Goal: Task Accomplishment & Management: Manage account settings

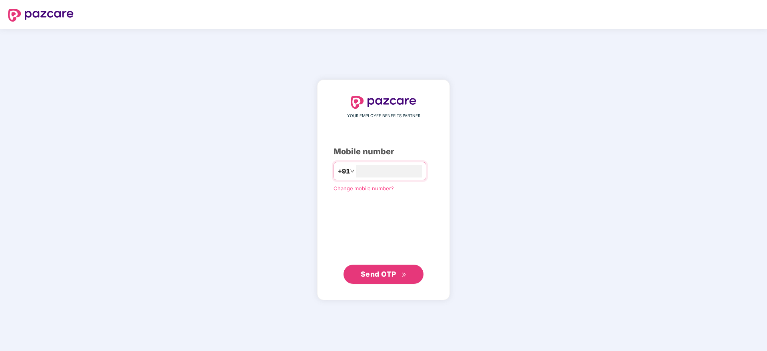
type input "**********"
click at [399, 264] on button "Send OTP" at bounding box center [383, 273] width 80 height 19
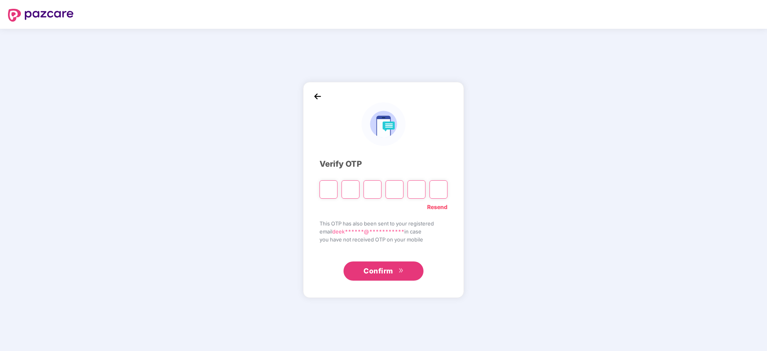
paste input "*"
type input "*"
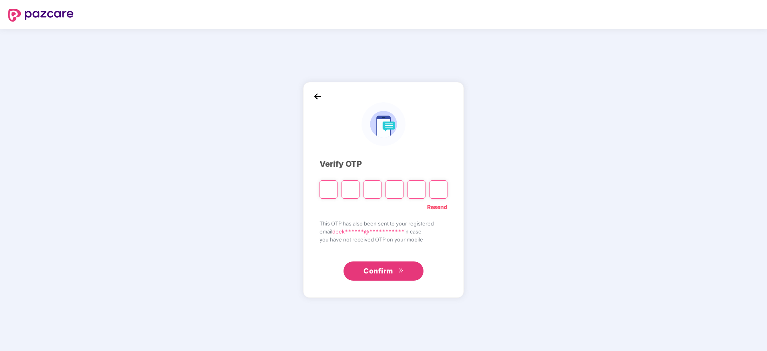
type input "*"
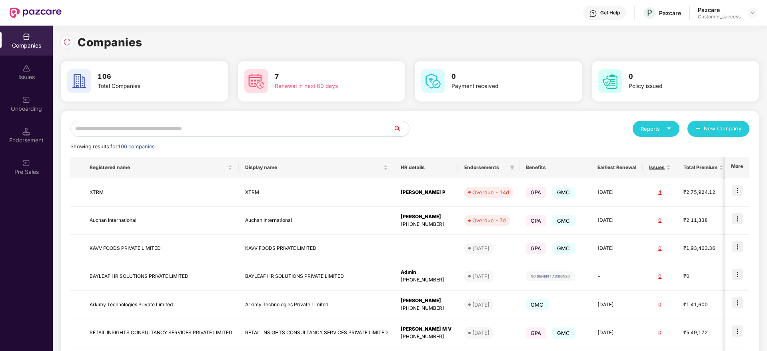
click at [177, 129] on input "text" at bounding box center [231, 129] width 323 height 16
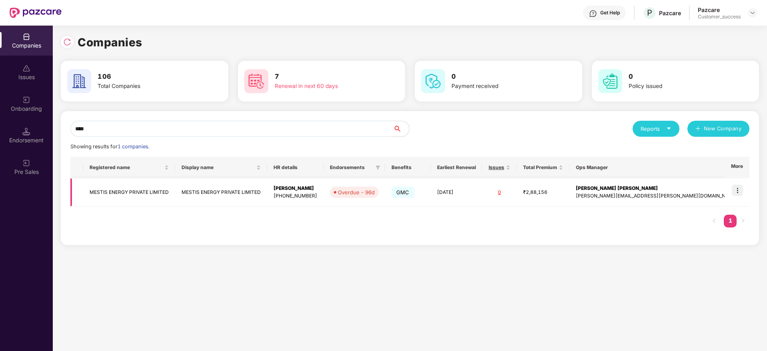
type input "****"
click at [734, 200] on td at bounding box center [737, 192] width 25 height 28
click at [735, 195] on img at bounding box center [737, 190] width 11 height 11
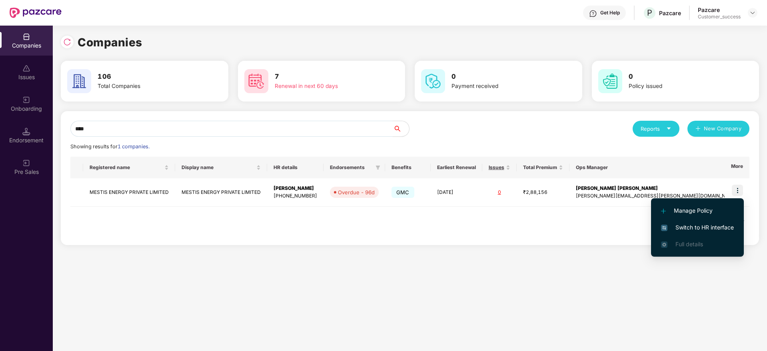
click at [702, 220] on li "Switch to HR interface" at bounding box center [697, 227] width 93 height 17
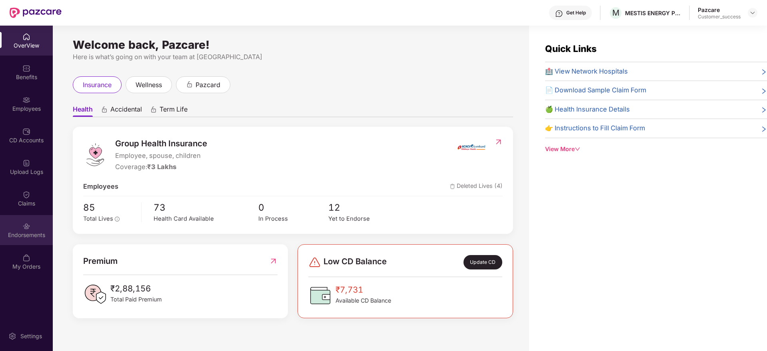
click at [52, 233] on div "Endorsements" at bounding box center [26, 235] width 53 height 8
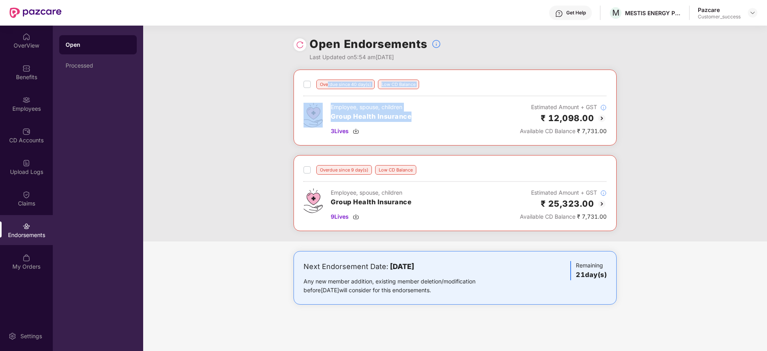
drag, startPoint x: 328, startPoint y: 86, endPoint x: 430, endPoint y: 144, distance: 117.3
click at [430, 144] on div "Overdue since 40 day(s) Low CD Balance Employee, spouse, children Group Health …" at bounding box center [454, 108] width 323 height 76
click at [694, 194] on div "Overdue since 40 day(s) Low CD Balance Employee, spouse, children Group Health …" at bounding box center [455, 156] width 624 height 172
click at [362, 125] on div "Employee, spouse, children Group Health Insurance 3 Lives" at bounding box center [371, 119] width 81 height 33
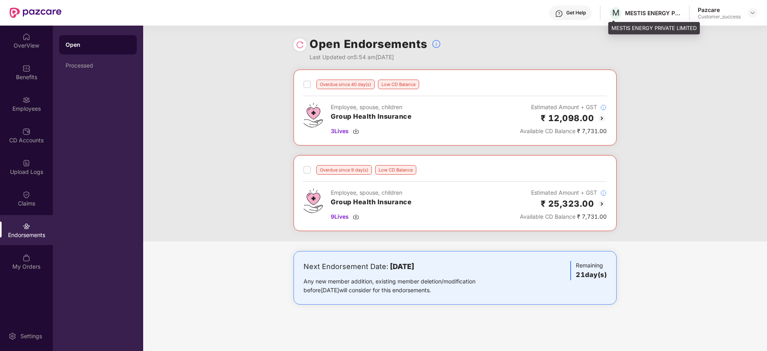
click at [654, 15] on div "MESTIS ENERGY PRIVATE LIMITED" at bounding box center [653, 13] width 56 height 8
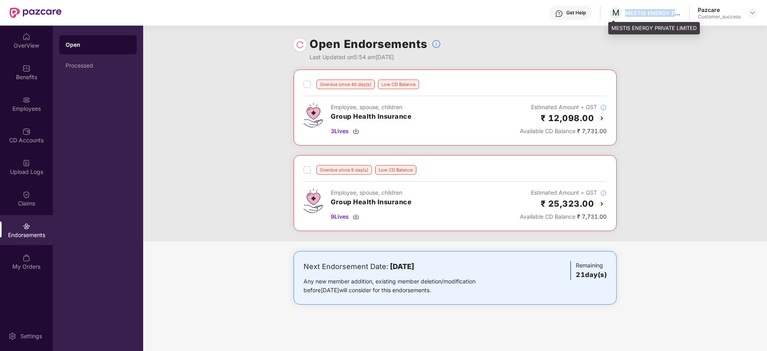
click at [654, 15] on div "MESTIS ENERGY PRIVATE LIMITED" at bounding box center [653, 13] width 56 height 8
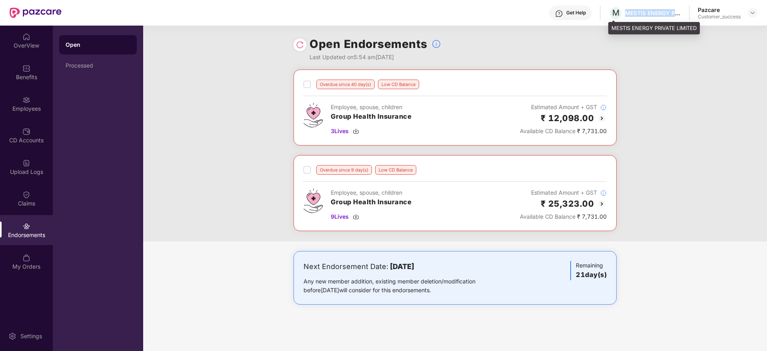
click at [654, 15] on div "MESTIS ENERGY PRIVATE LIMITED" at bounding box center [653, 13] width 56 height 8
copy div "MESTIS ENERGY PRIVATE LIMITED"
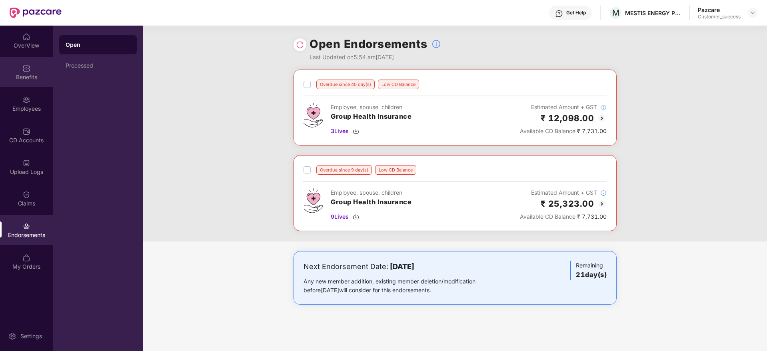
click at [34, 72] on div "Benefits" at bounding box center [26, 72] width 53 height 30
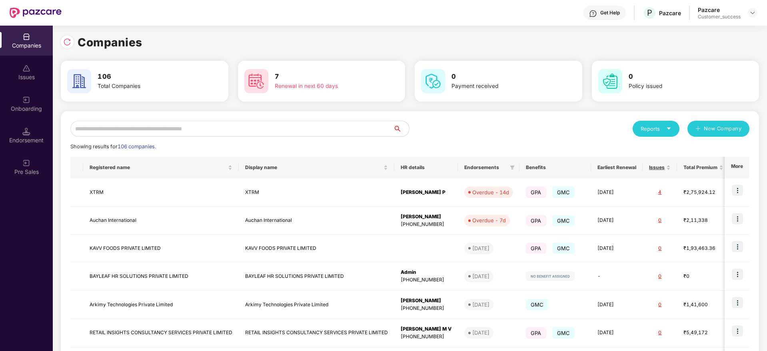
click at [106, 131] on input "text" at bounding box center [231, 129] width 323 height 16
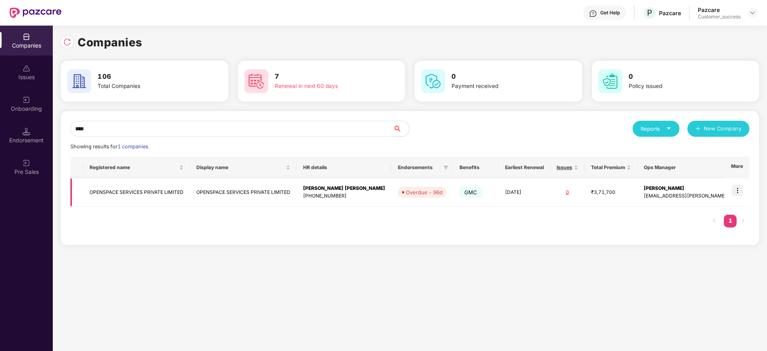
type input "****"
drag, startPoint x: 726, startPoint y: 190, endPoint x: 740, endPoint y: 188, distance: 14.1
click at [740, 188] on td at bounding box center [737, 192] width 25 height 28
click at [740, 188] on img at bounding box center [737, 190] width 11 height 11
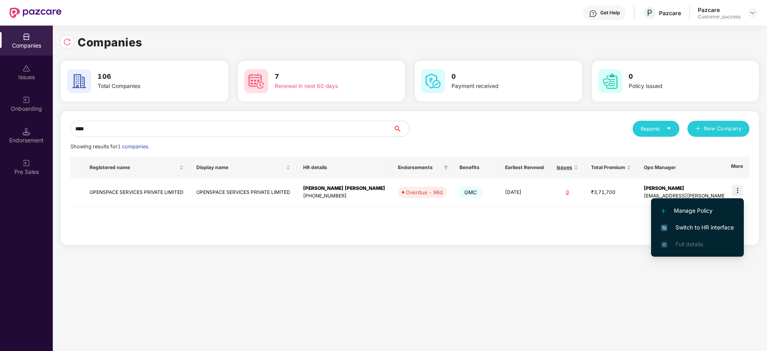
click at [704, 224] on span "Switch to HR interface" at bounding box center [697, 227] width 73 height 9
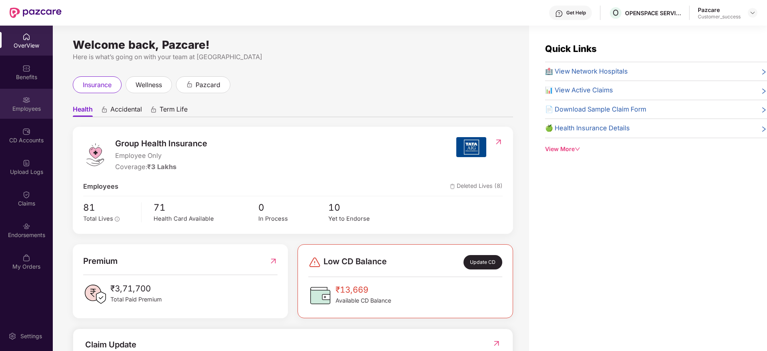
click at [22, 109] on div "Employees" at bounding box center [26, 109] width 53 height 8
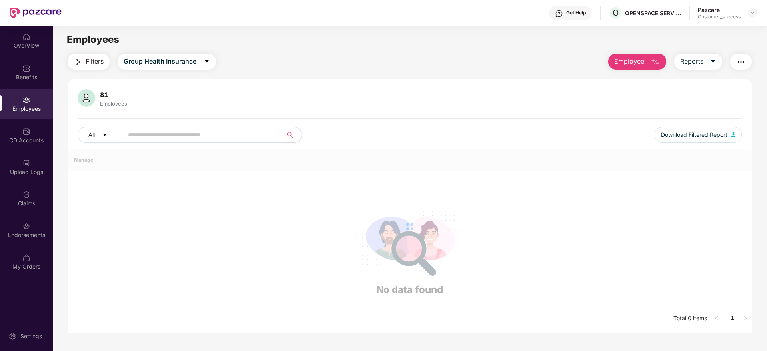
click at [22, 109] on div "Employees" at bounding box center [26, 109] width 53 height 8
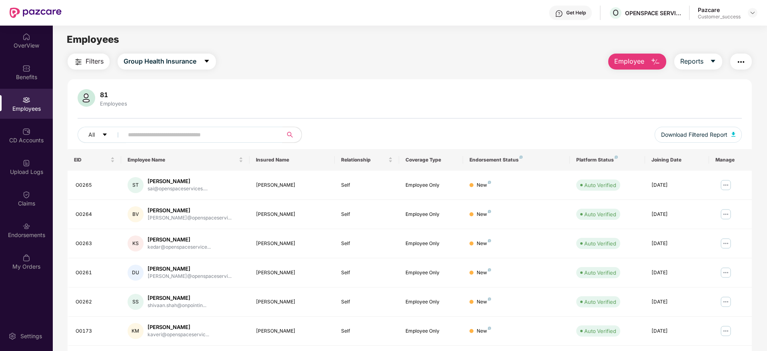
click at [226, 138] on input "text" at bounding box center [200, 135] width 144 height 12
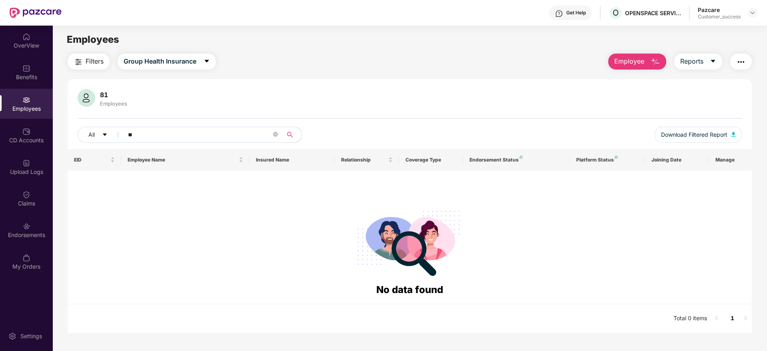
type input "*"
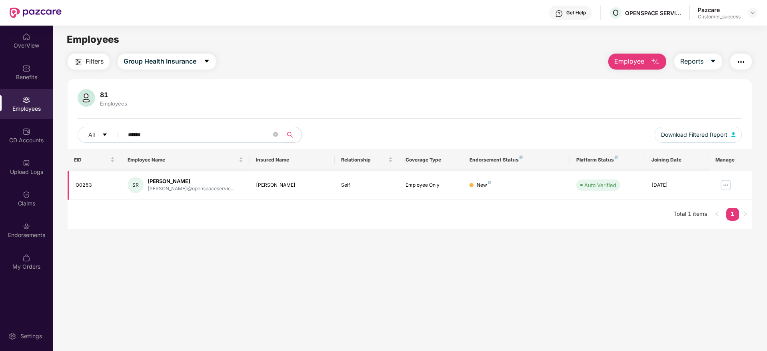
click at [724, 184] on img at bounding box center [725, 185] width 13 height 13
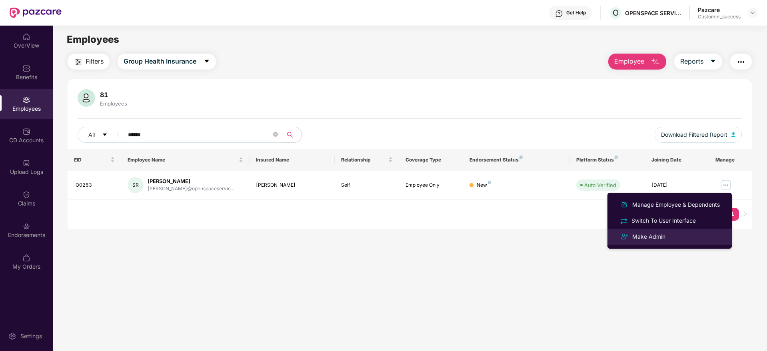
click at [661, 238] on div "Make Admin" at bounding box center [649, 236] width 36 height 9
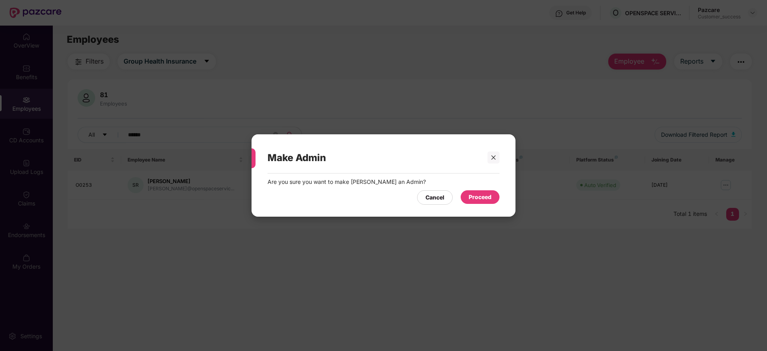
click at [496, 191] on div "Proceed" at bounding box center [480, 197] width 39 height 14
click at [478, 198] on div "Proceed" at bounding box center [480, 197] width 23 height 9
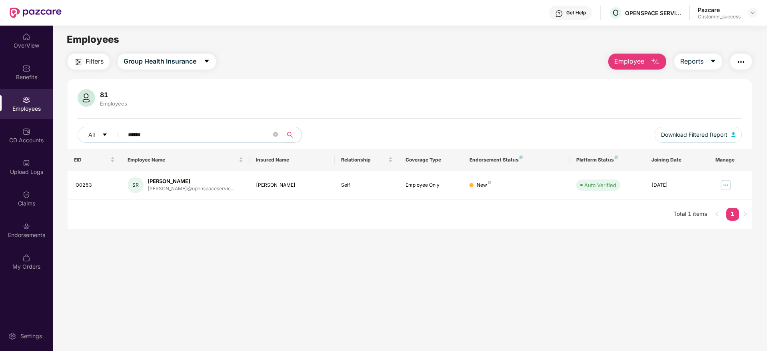
click at [206, 140] on input "******" at bounding box center [200, 135] width 144 height 12
type input "*"
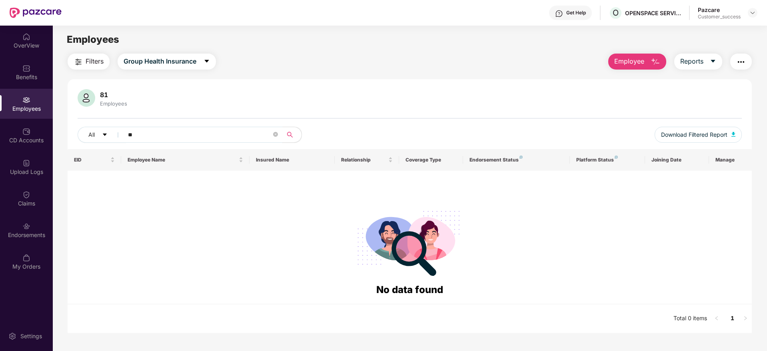
type input "*"
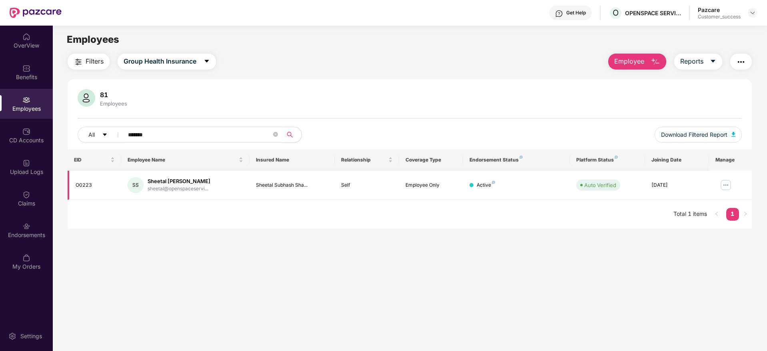
type input "*******"
click at [721, 182] on img at bounding box center [725, 185] width 13 height 13
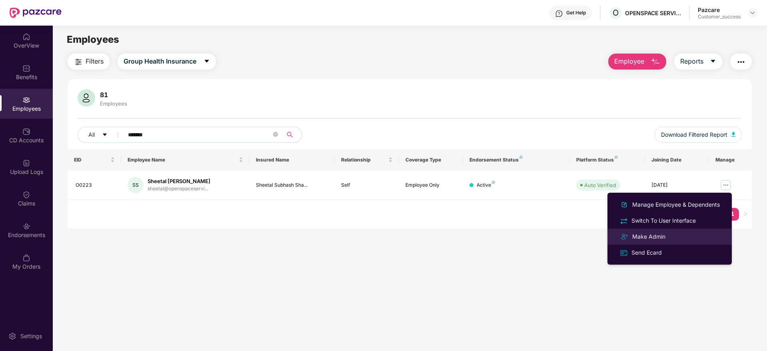
click at [662, 234] on div "Make Admin" at bounding box center [649, 236] width 36 height 9
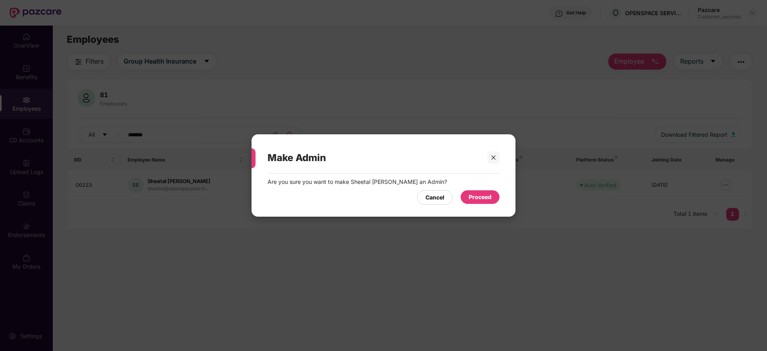
click at [484, 201] on div "Proceed" at bounding box center [480, 197] width 23 height 9
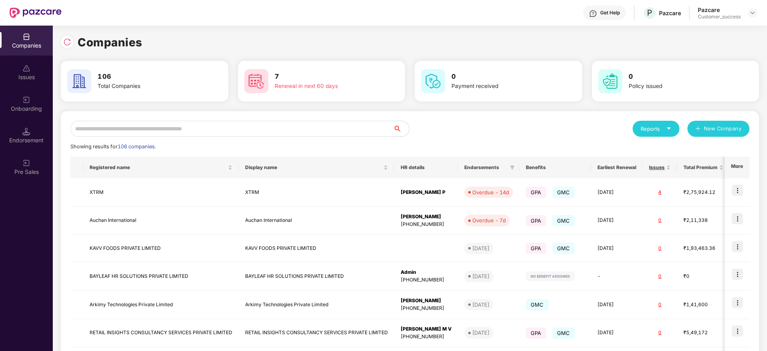
click at [141, 129] on input "text" at bounding box center [231, 129] width 323 height 16
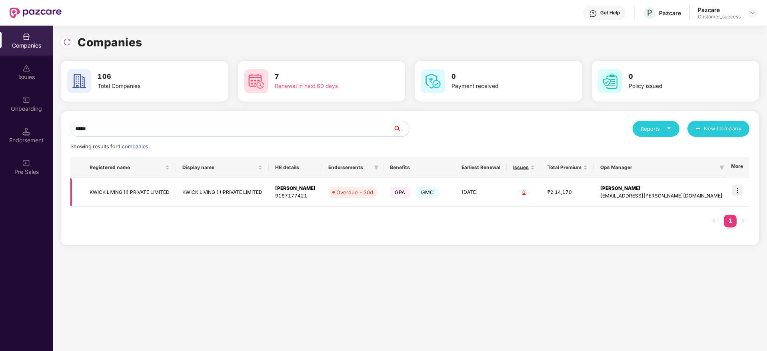
type input "*****"
click at [741, 186] on img at bounding box center [737, 190] width 11 height 11
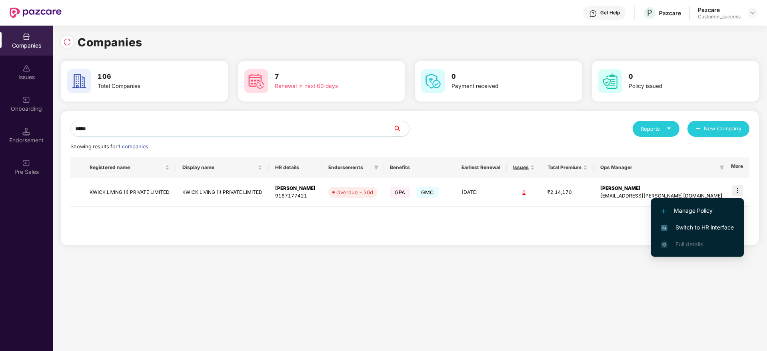
click at [698, 221] on li "Switch to HR interface" at bounding box center [697, 227] width 93 height 17
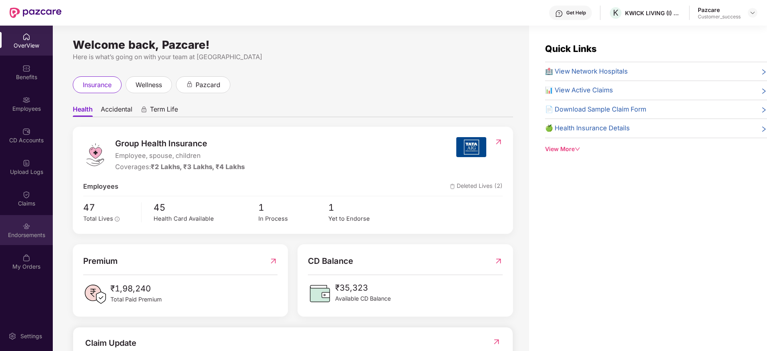
click at [12, 234] on div "Endorsements" at bounding box center [26, 235] width 53 height 8
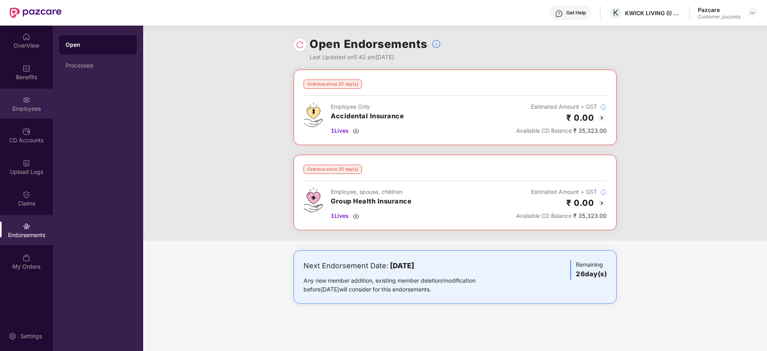
click at [25, 114] on div "Employees" at bounding box center [26, 104] width 53 height 30
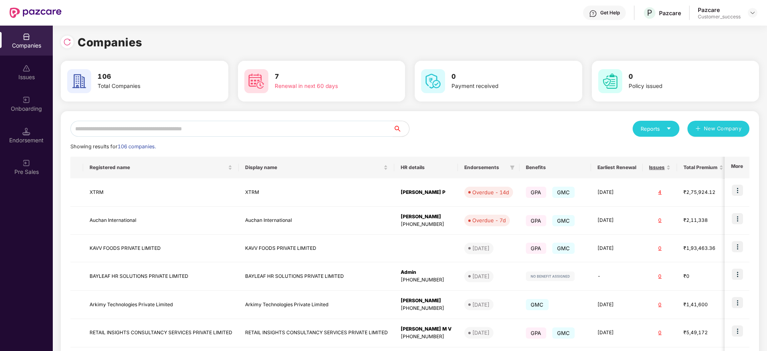
click at [29, 112] on div "Onboarding" at bounding box center [26, 109] width 53 height 8
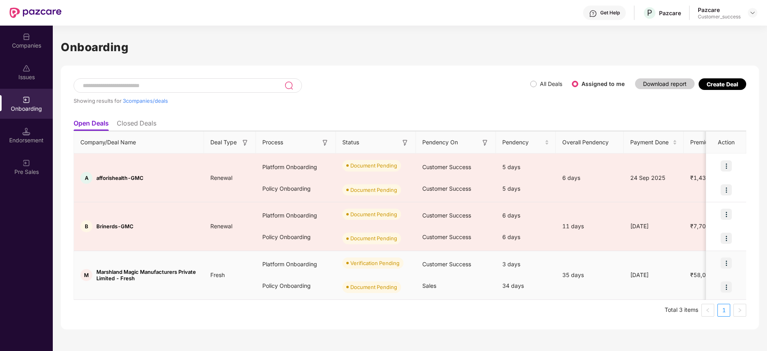
click at [726, 261] on img at bounding box center [726, 263] width 11 height 11
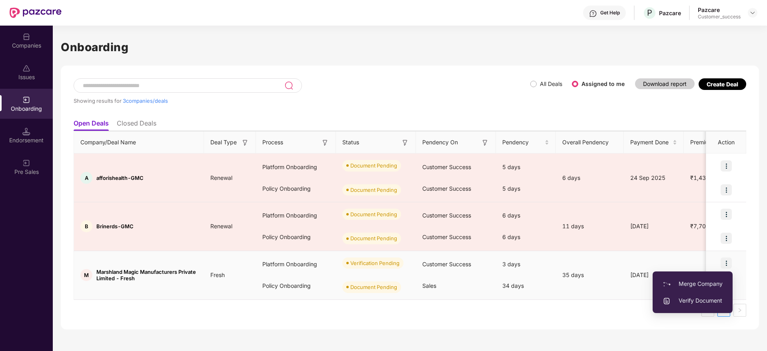
click at [671, 298] on span "Verify Document" at bounding box center [693, 300] width 60 height 9
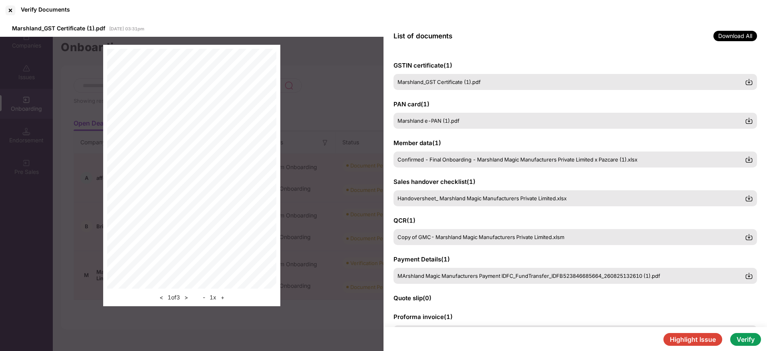
click at [87, 85] on div "< 1 of 3 > - 1 x +" at bounding box center [191, 175] width 383 height 277
click at [741, 339] on button "Verify" at bounding box center [745, 339] width 31 height 13
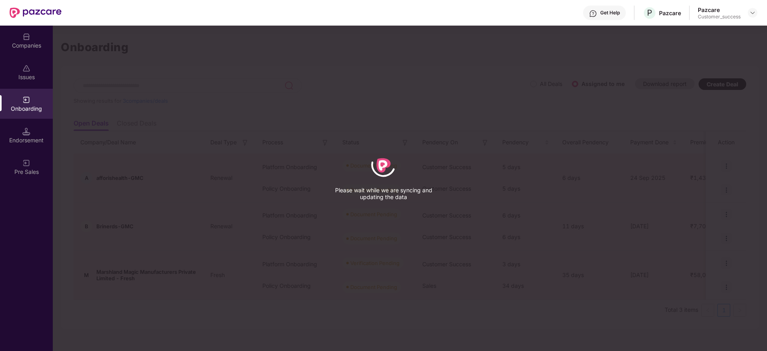
click at [228, 81] on div "Please wait while we are syncing and updating the data" at bounding box center [383, 175] width 767 height 351
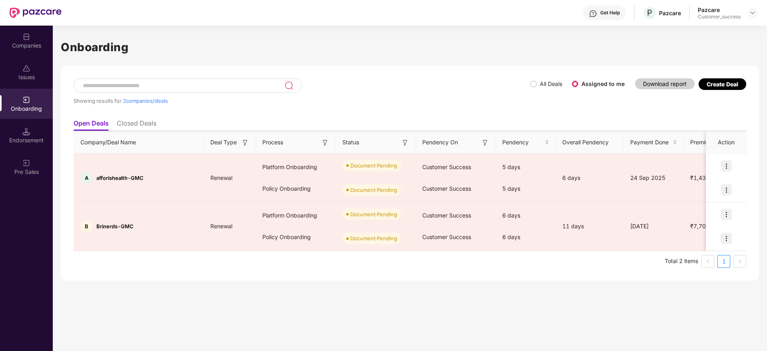
click at [215, 89] on input at bounding box center [183, 85] width 202 height 7
click at [36, 45] on div "Companies" at bounding box center [26, 46] width 53 height 8
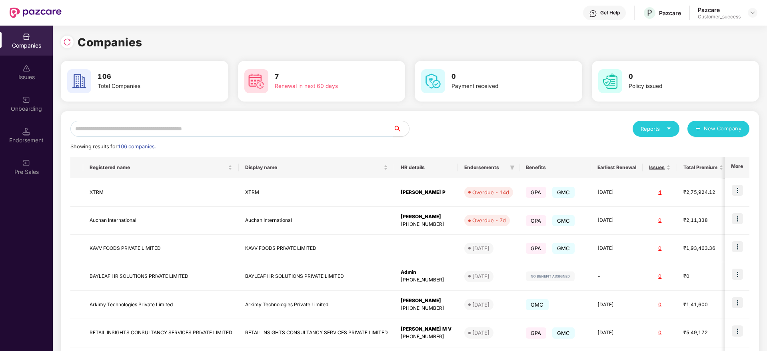
click at [163, 135] on input "text" at bounding box center [231, 129] width 323 height 16
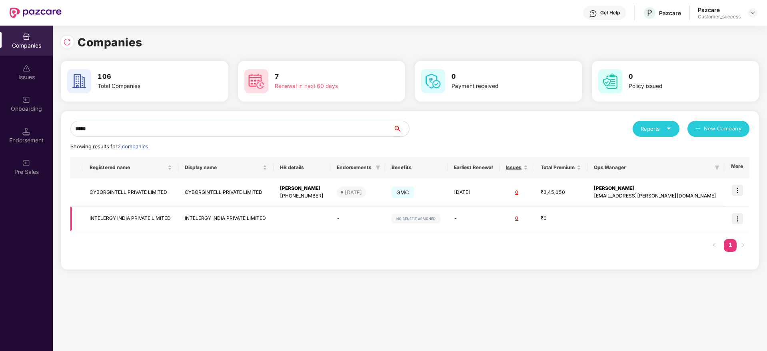
type input "*****"
click at [732, 220] on td at bounding box center [736, 219] width 25 height 24
click at [733, 222] on img at bounding box center [737, 218] width 11 height 11
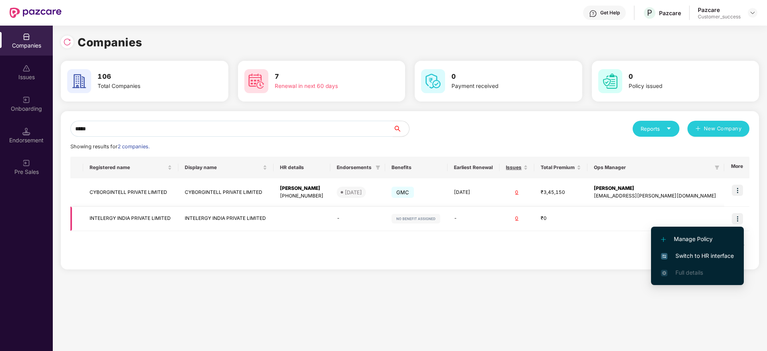
click at [733, 223] on div "Manage Policy Switch to HR interface Full details" at bounding box center [697, 256] width 93 height 66
click at [699, 256] on span "Switch to HR interface" at bounding box center [697, 256] width 73 height 9
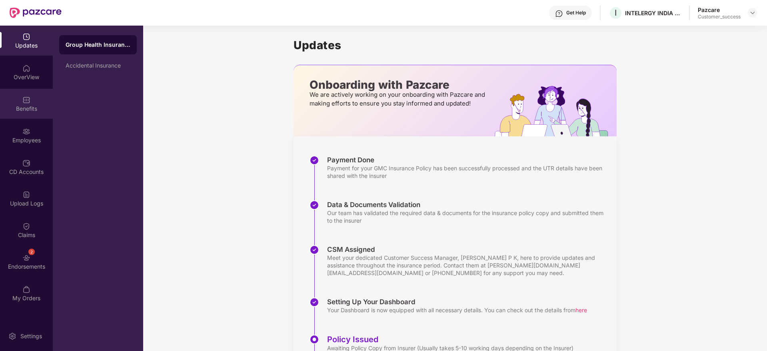
click at [30, 100] on div "Benefits" at bounding box center [26, 104] width 53 height 30
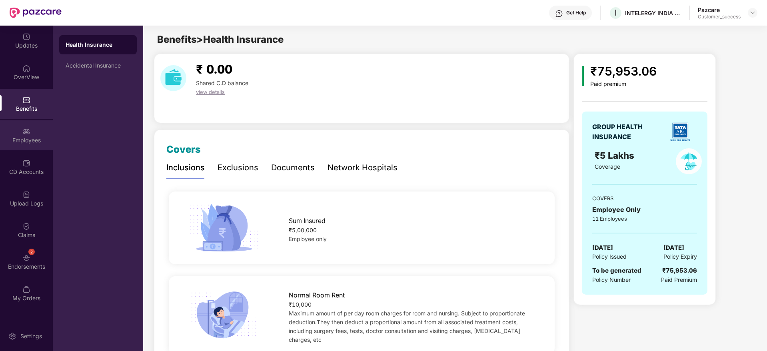
click at [32, 125] on div "Employees" at bounding box center [26, 135] width 53 height 30
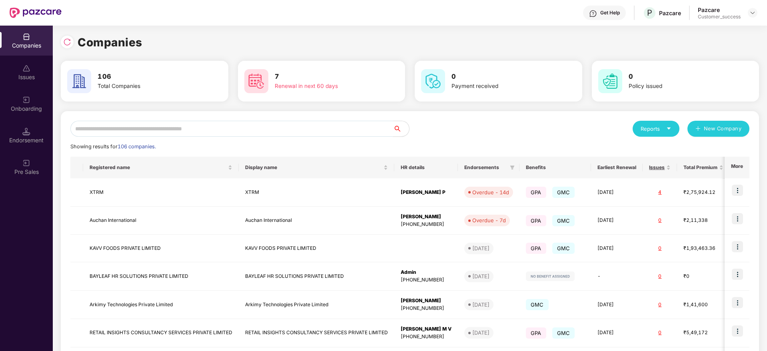
click at [258, 131] on input "text" at bounding box center [231, 129] width 323 height 16
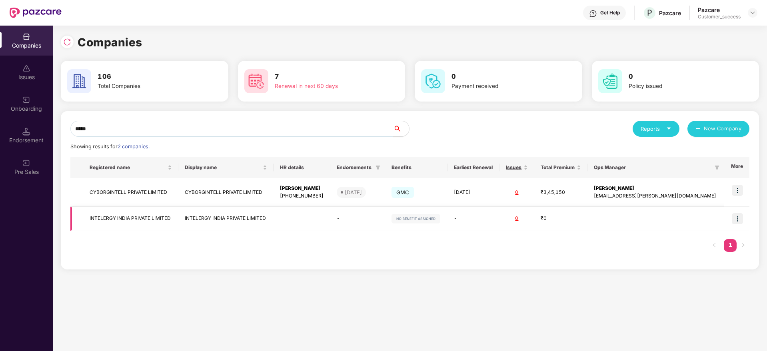
type input "*****"
click at [737, 222] on img at bounding box center [737, 218] width 11 height 11
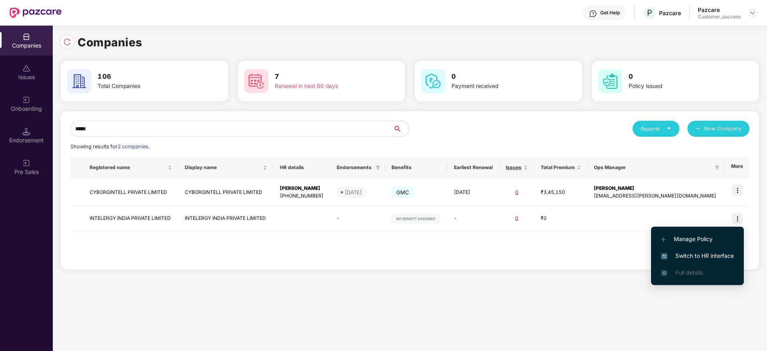
click at [711, 256] on span "Switch to HR interface" at bounding box center [697, 256] width 73 height 9
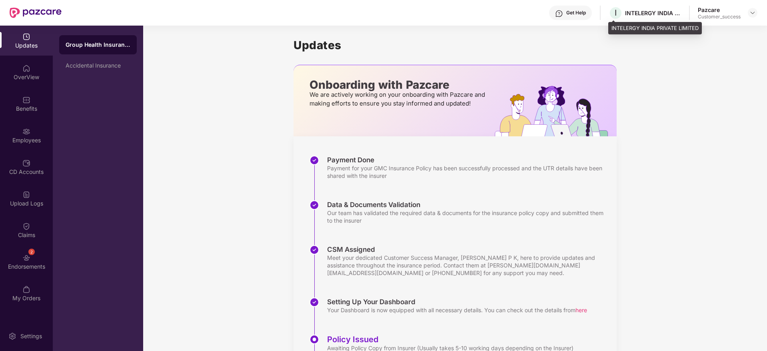
click at [657, 11] on div "INTELERGY INDIA PRIVATE LIMITED" at bounding box center [653, 13] width 56 height 8
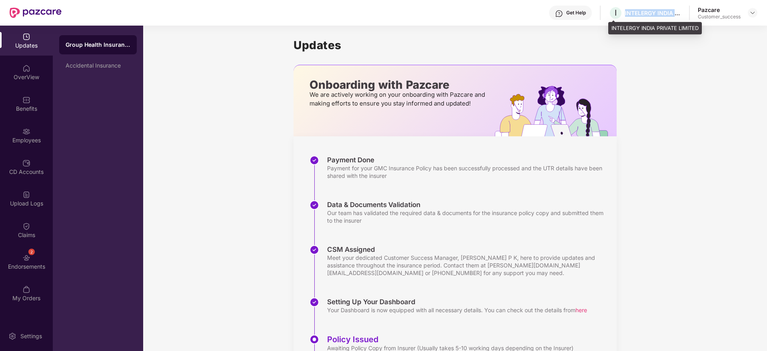
click at [657, 11] on div "INTELERGY INDIA PRIVATE LIMITED" at bounding box center [653, 13] width 56 height 8
copy div "INTELERGY INDIA PRIVATE LIMITED"
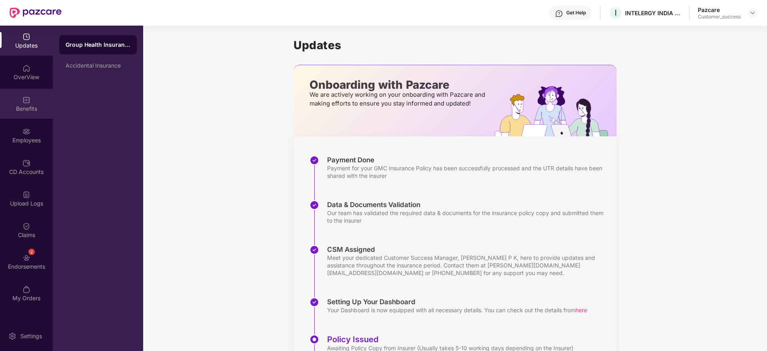
click at [26, 106] on div "Benefits" at bounding box center [26, 109] width 53 height 8
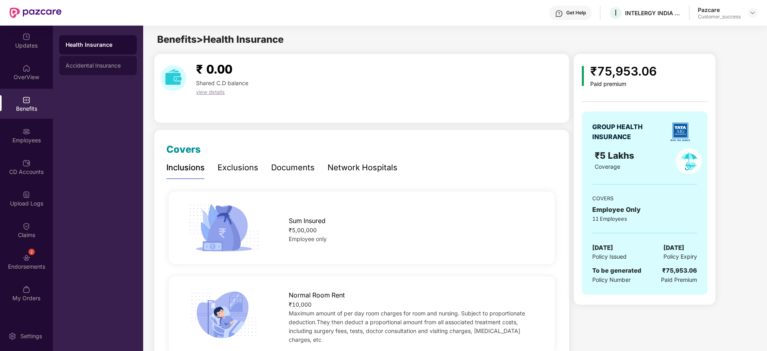
click at [90, 64] on div "Accidental Insurance" at bounding box center [98, 65] width 65 height 6
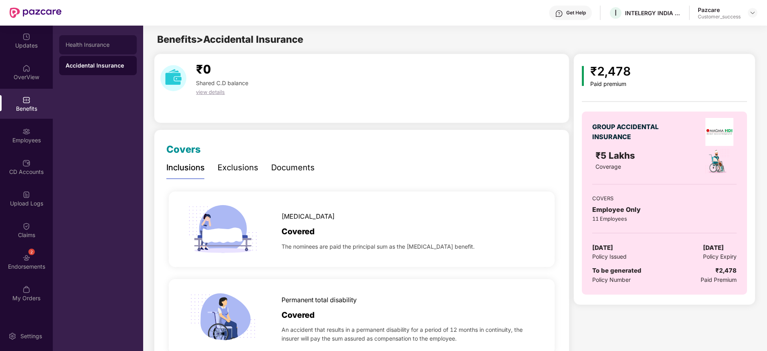
click at [91, 44] on div "Health Insurance" at bounding box center [98, 45] width 65 height 6
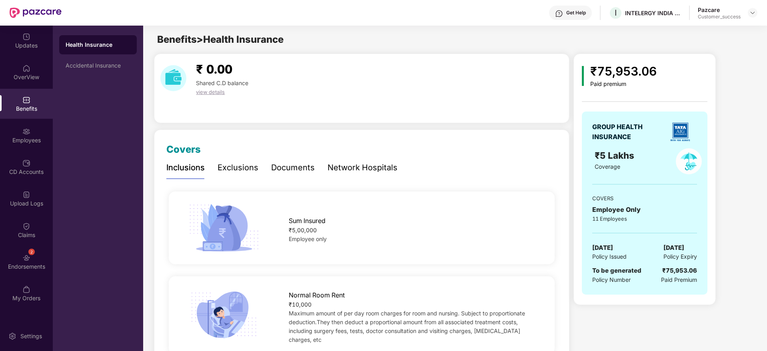
click at [624, 74] on div "₹75,953.06" at bounding box center [623, 71] width 66 height 19
copy div "₹75,953.06"
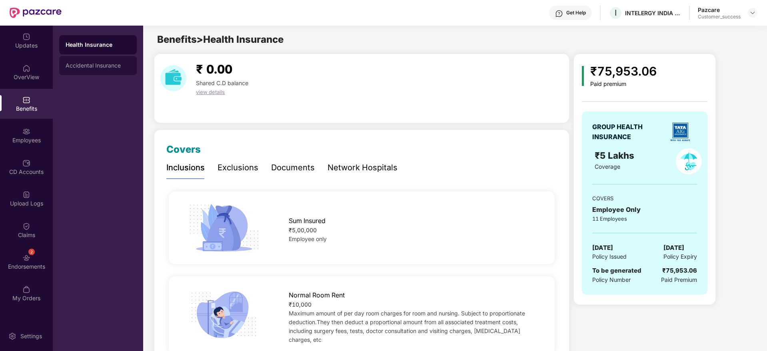
click at [92, 71] on div "Accidental Insurance" at bounding box center [98, 65] width 78 height 19
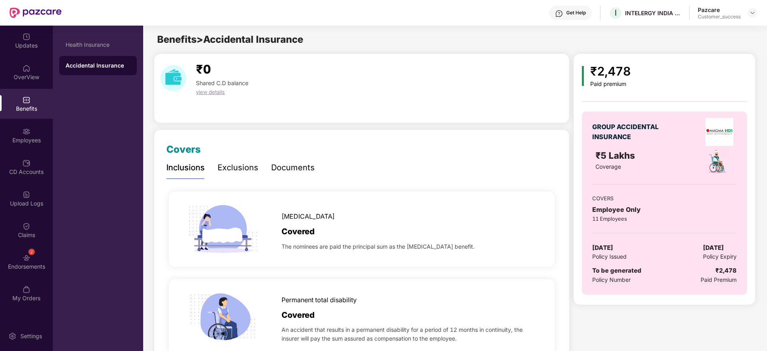
click at [610, 75] on div "₹2,478" at bounding box center [610, 71] width 40 height 19
copy div "₹2,478"
click at [64, 39] on div "Health Insurance" at bounding box center [98, 44] width 78 height 19
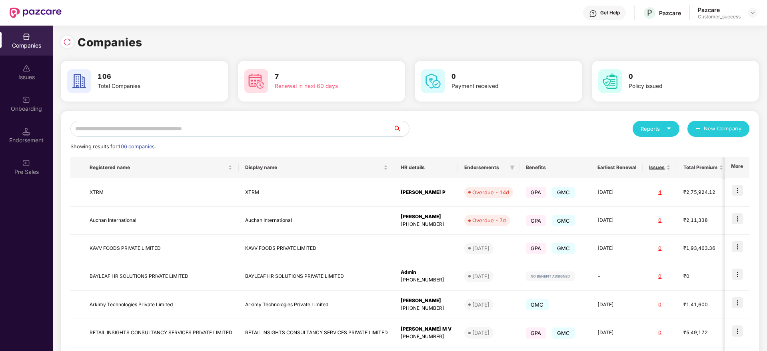
click at [155, 130] on input "text" at bounding box center [231, 129] width 323 height 16
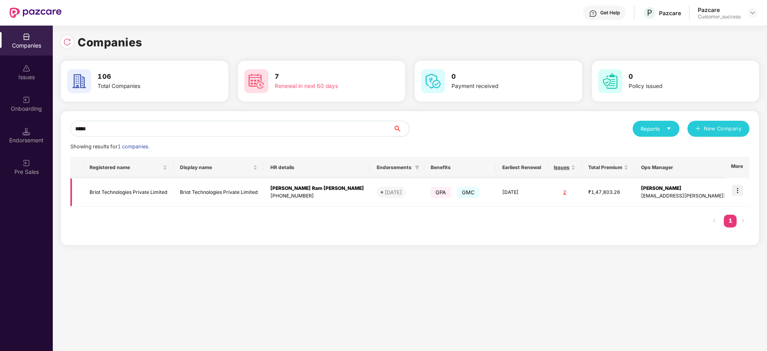
type input "*****"
click at [136, 191] on td "Briot Technologies Private Limited" at bounding box center [128, 192] width 90 height 28
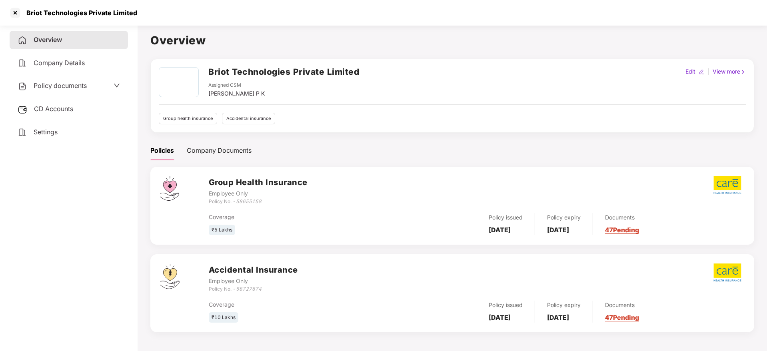
click at [76, 82] on span "Policy documents" at bounding box center [60, 86] width 53 height 8
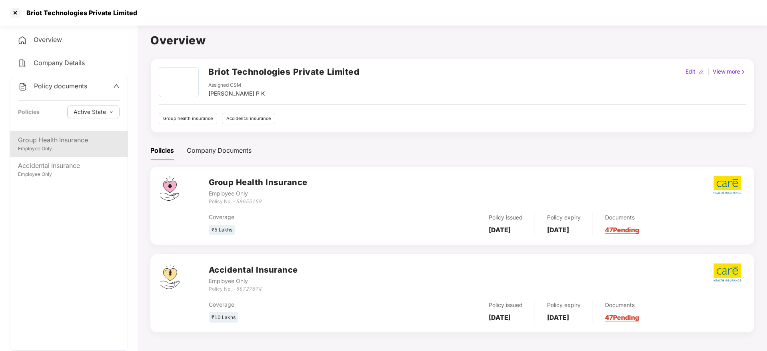
click at [57, 138] on div "Group Health Insurance" at bounding box center [69, 140] width 102 height 10
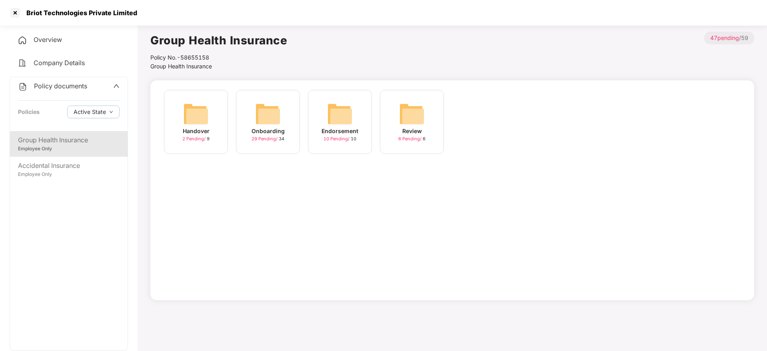
click at [247, 124] on div "Onboarding 29 Pending / 34" at bounding box center [268, 122] width 64 height 64
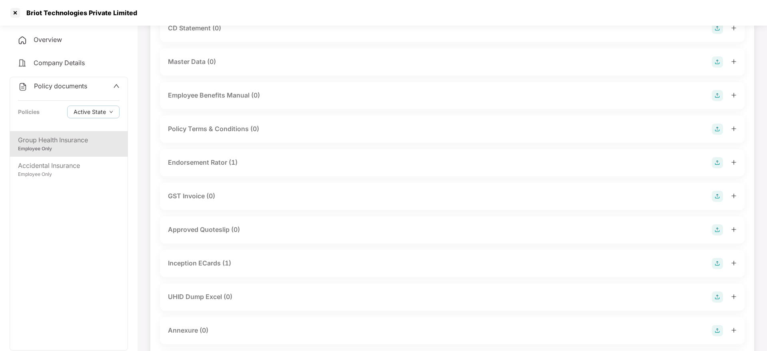
scroll to position [143, 0]
click at [70, 174] on div "Employee Only" at bounding box center [69, 175] width 102 height 8
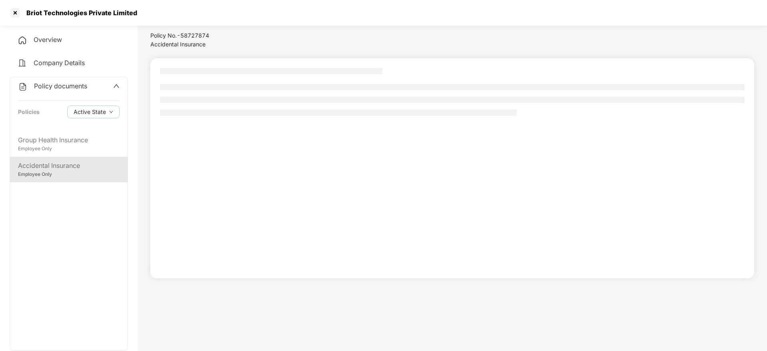
scroll to position [22, 0]
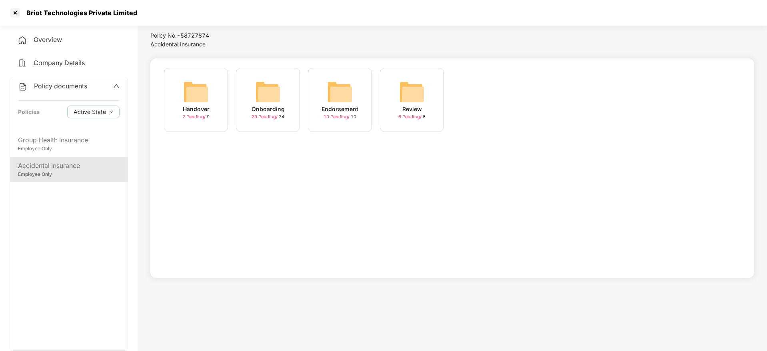
click at [254, 115] on span "29 Pending /" at bounding box center [265, 117] width 27 height 6
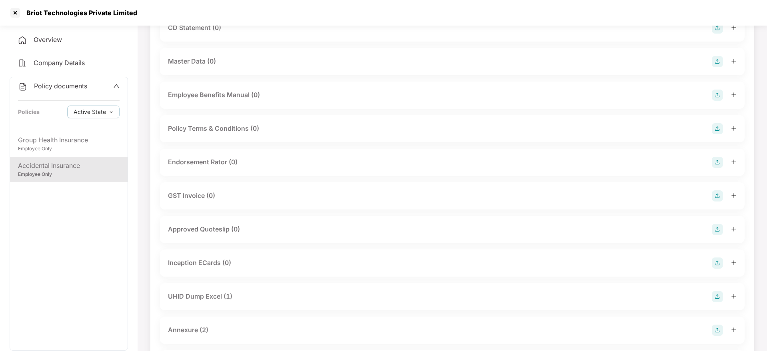
scroll to position [0, 0]
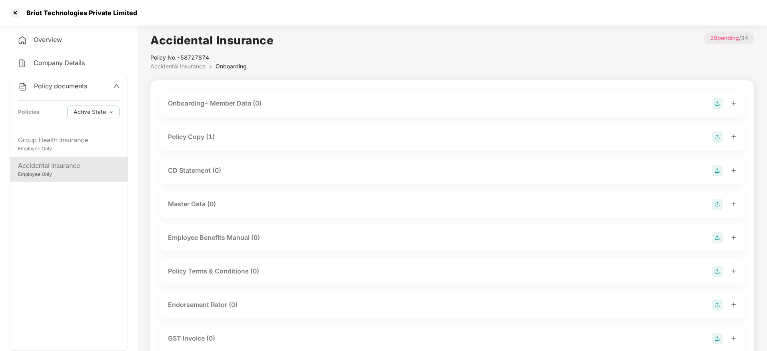
scroll to position [22, 0]
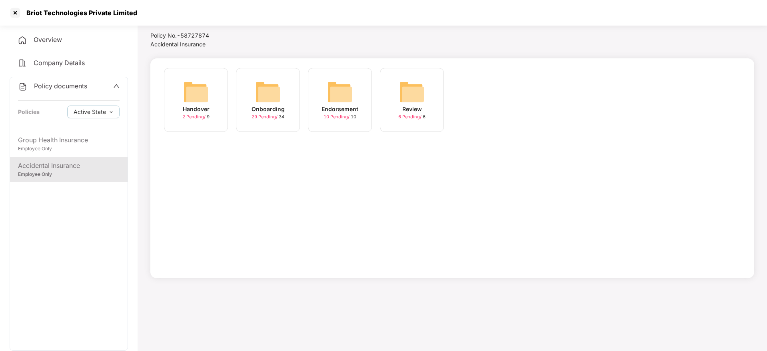
click at [179, 105] on div "Handover 2 Pending / 9" at bounding box center [196, 100] width 64 height 64
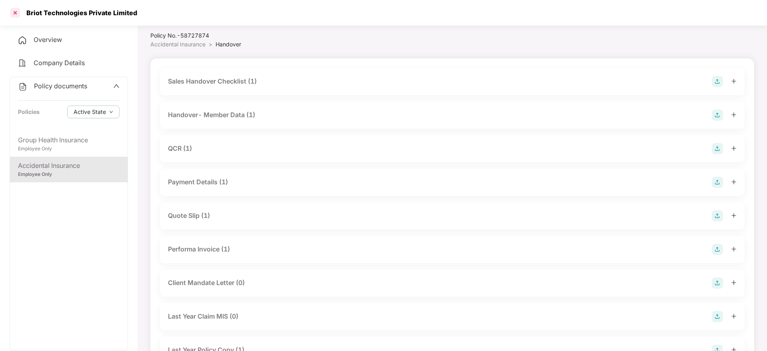
click at [18, 14] on div at bounding box center [15, 12] width 13 height 13
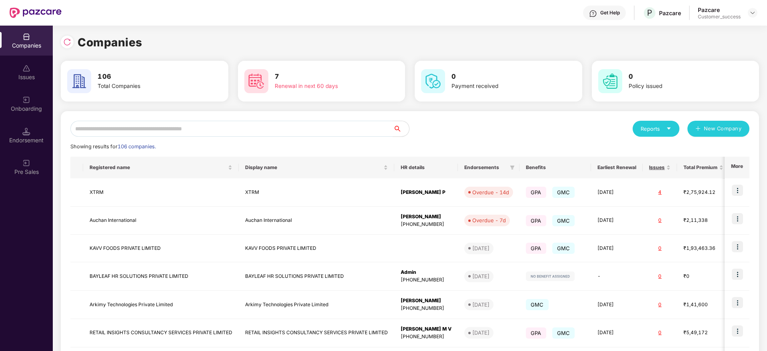
scroll to position [0, 0]
click at [176, 134] on input "text" at bounding box center [231, 129] width 323 height 16
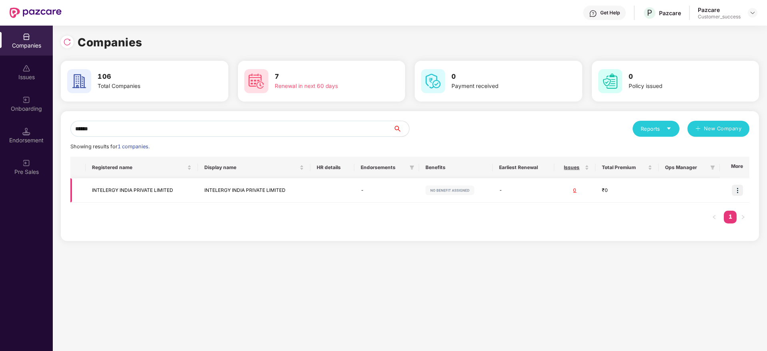
type input "******"
click at [742, 192] on img at bounding box center [737, 190] width 11 height 11
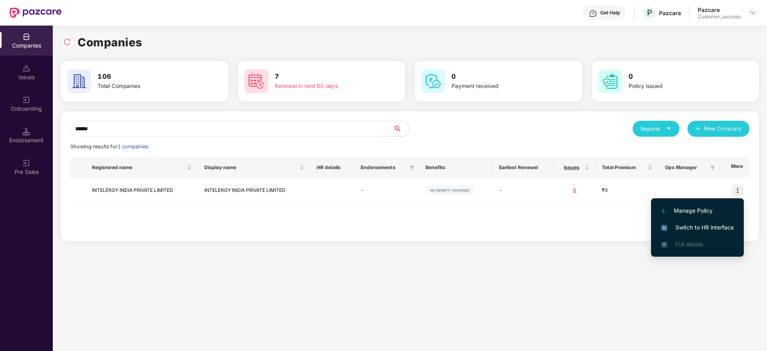
click at [697, 225] on span "Switch to HR interface" at bounding box center [697, 227] width 73 height 9
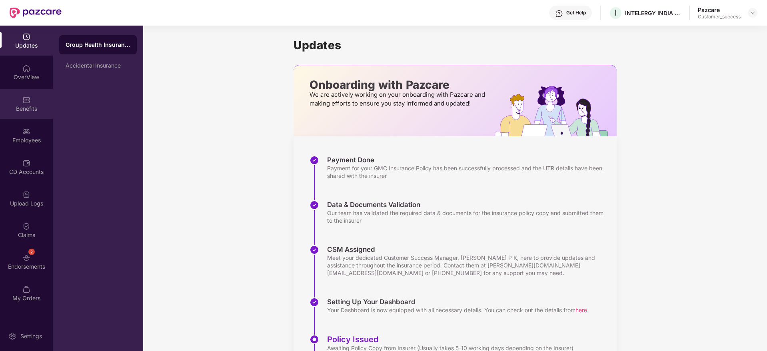
click at [24, 100] on img at bounding box center [26, 100] width 8 height 8
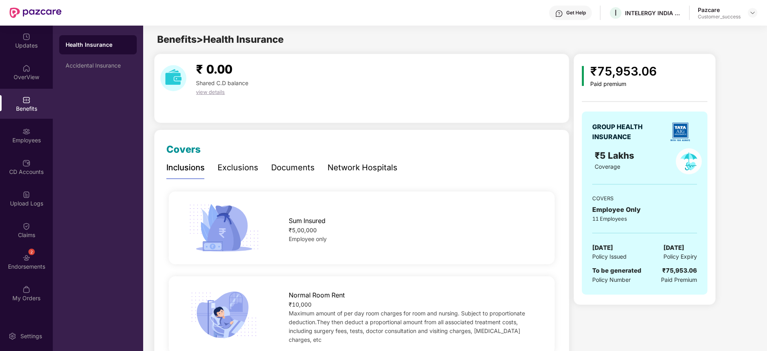
click at [106, 53] on div "Health Insurance" at bounding box center [98, 44] width 78 height 19
click at [110, 61] on div "Accidental Insurance" at bounding box center [98, 65] width 78 height 19
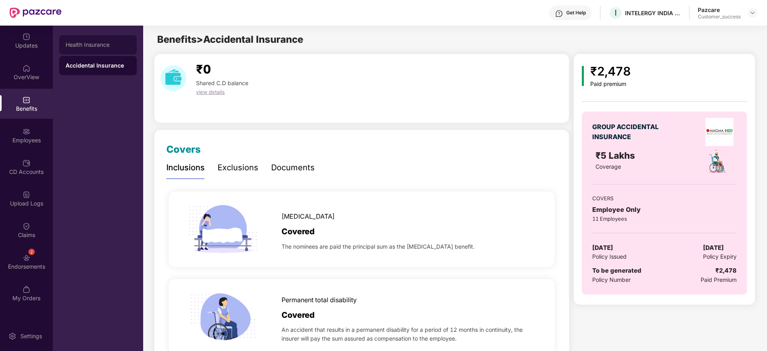
click at [124, 41] on div "Health Insurance" at bounding box center [98, 44] width 78 height 19
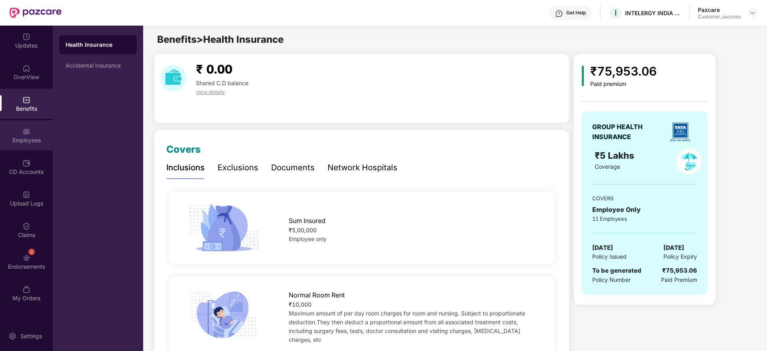
click at [24, 135] on img at bounding box center [26, 132] width 8 height 8
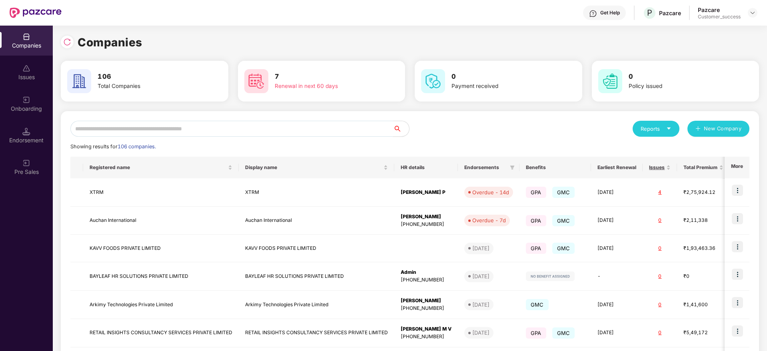
click at [111, 125] on input "text" at bounding box center [231, 129] width 323 height 16
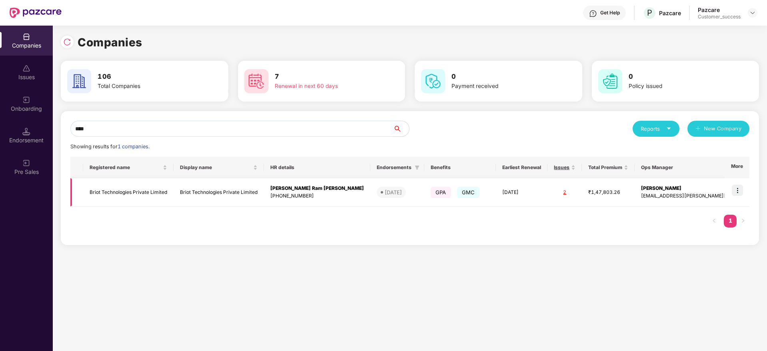
type input "****"
click at [132, 195] on td "Briot Technologies Private Limited" at bounding box center [128, 192] width 90 height 28
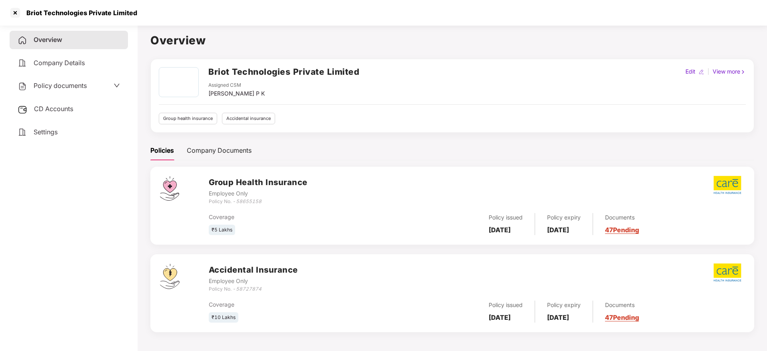
click at [55, 107] on span "CD Accounts" at bounding box center [53, 109] width 39 height 8
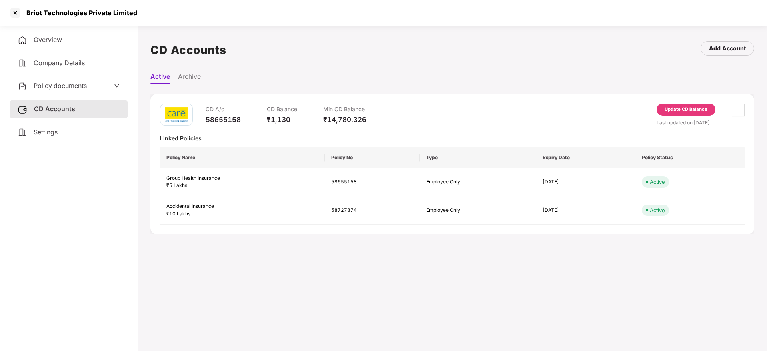
click at [198, 74] on li "Archive" at bounding box center [189, 78] width 23 height 12
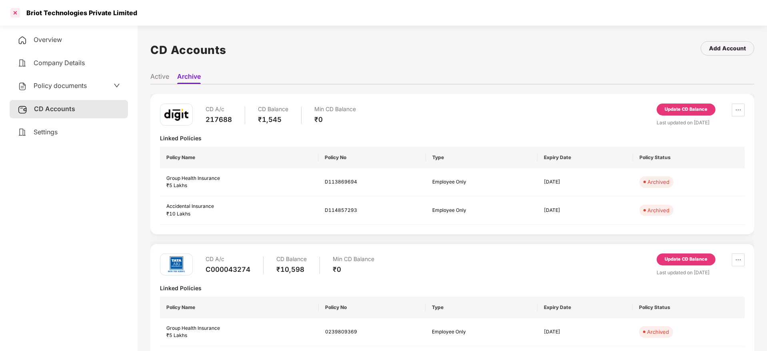
click at [20, 12] on div at bounding box center [15, 12] width 13 height 13
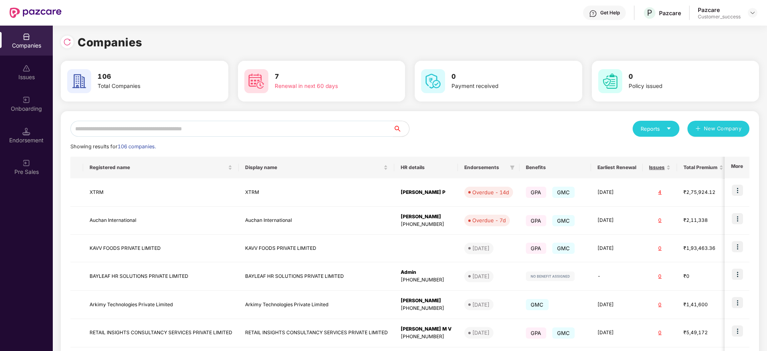
click at [245, 133] on input "text" at bounding box center [231, 129] width 323 height 16
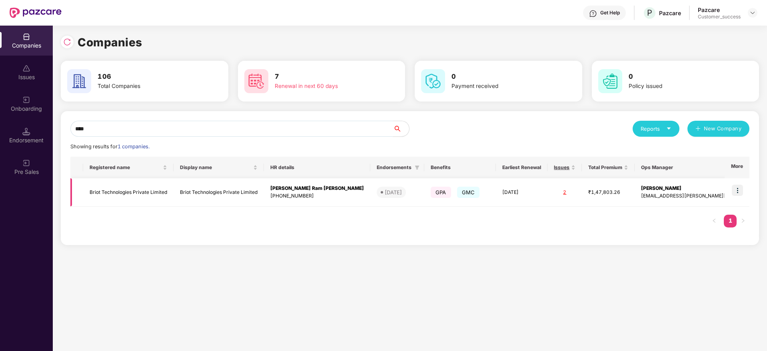
type input "****"
click at [732, 186] on td at bounding box center [737, 192] width 25 height 28
click at [738, 184] on td at bounding box center [737, 192] width 25 height 28
click at [736, 189] on img at bounding box center [737, 190] width 11 height 11
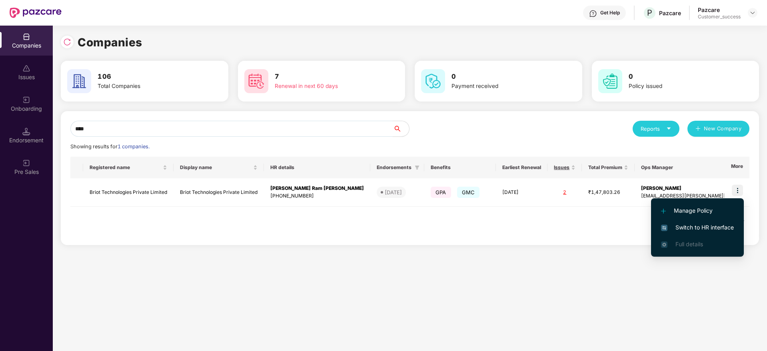
click at [692, 222] on li "Switch to HR interface" at bounding box center [697, 227] width 93 height 17
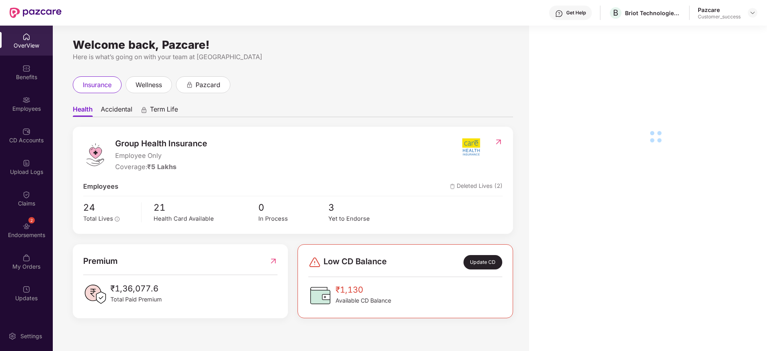
click at [39, 143] on div "CD Accounts" at bounding box center [26, 140] width 53 height 8
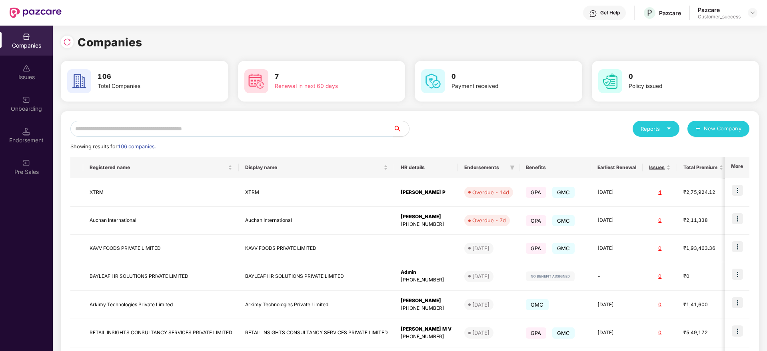
click at [188, 130] on input "text" at bounding box center [231, 129] width 323 height 16
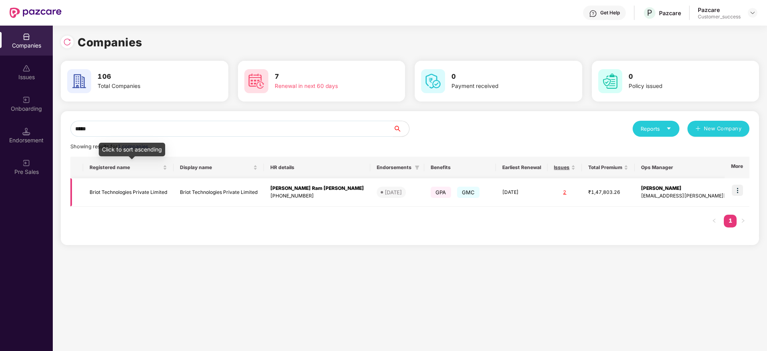
type input "*****"
click at [150, 186] on td "Briot Technologies Private Limited" at bounding box center [128, 192] width 90 height 28
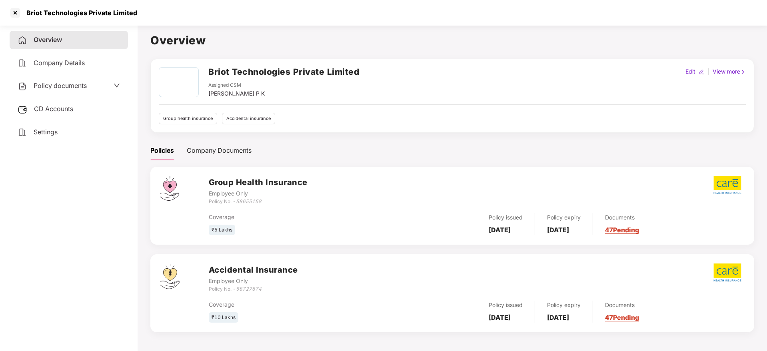
click at [40, 109] on span "CD Accounts" at bounding box center [53, 109] width 39 height 8
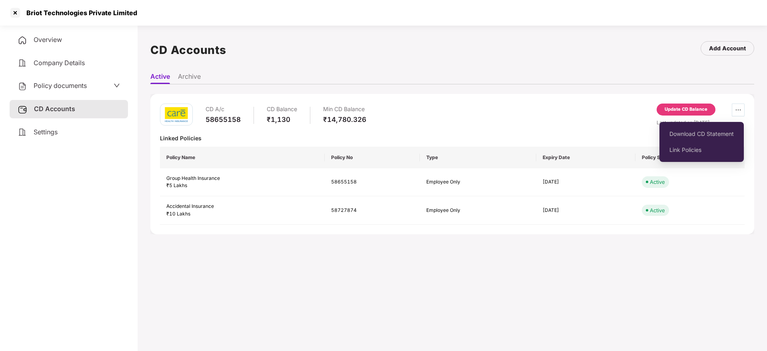
click at [737, 115] on button "button" at bounding box center [738, 110] width 13 height 13
click at [718, 132] on span "Download CD Statement" at bounding box center [701, 134] width 64 height 9
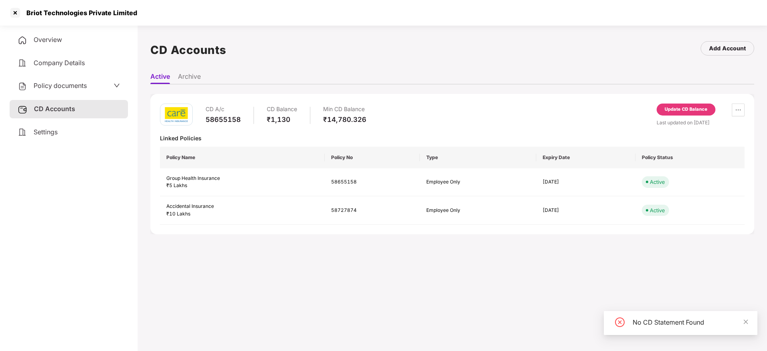
click at [176, 76] on ul "Active Archive" at bounding box center [452, 76] width 604 height 16
click at [191, 76] on li "Archive" at bounding box center [189, 78] width 23 height 12
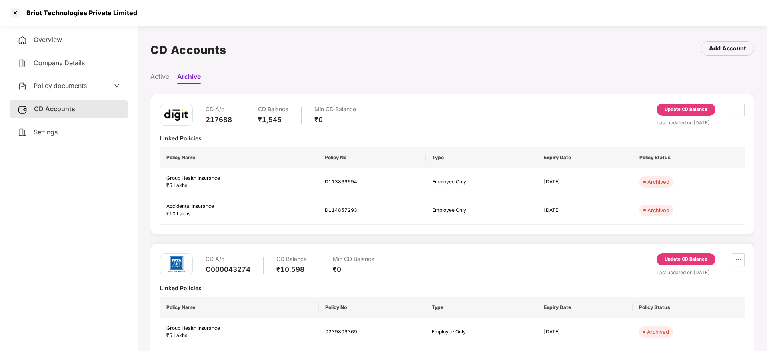
click at [156, 77] on li "Active" at bounding box center [159, 78] width 19 height 12
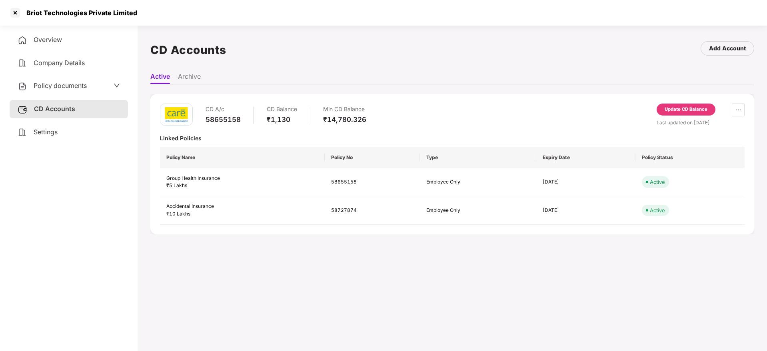
click at [9, 15] on div at bounding box center [15, 12] width 13 height 13
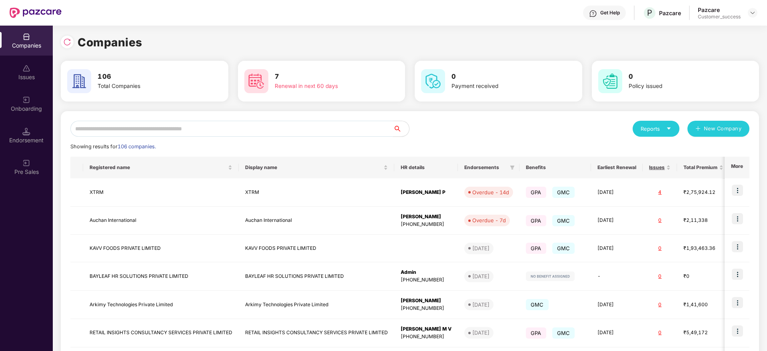
click at [148, 126] on input "text" at bounding box center [231, 129] width 323 height 16
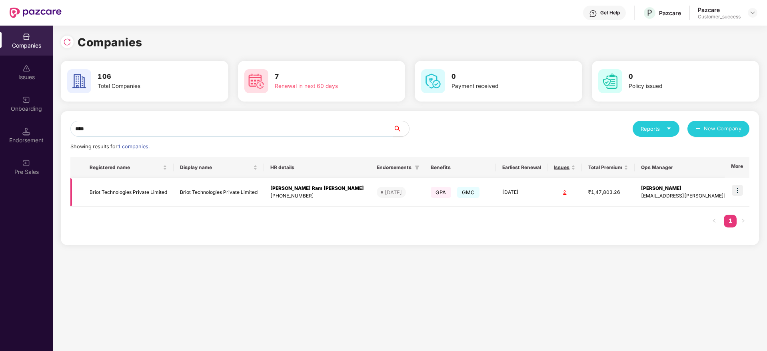
type input "****"
click at [154, 194] on td "Briot Technologies Private Limited" at bounding box center [128, 192] width 90 height 28
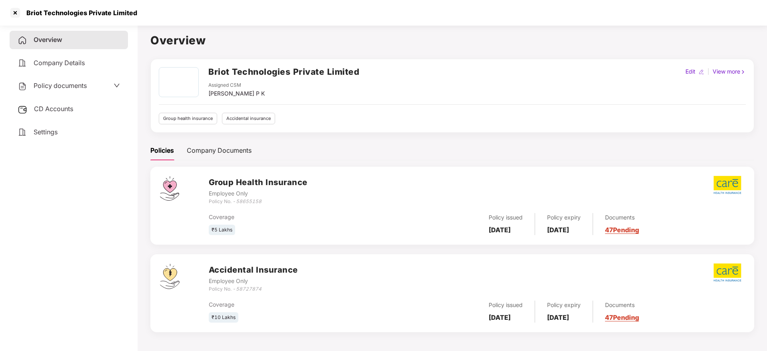
click at [307, 75] on h2 "Briot Technologies Private Limited" at bounding box center [283, 71] width 151 height 13
copy h2 "Briot Technologies Private Limited"
click at [17, 16] on div at bounding box center [15, 12] width 13 height 13
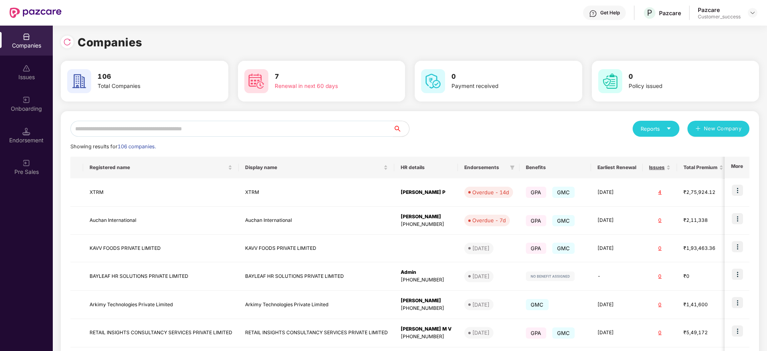
click at [162, 129] on input "text" at bounding box center [231, 129] width 323 height 16
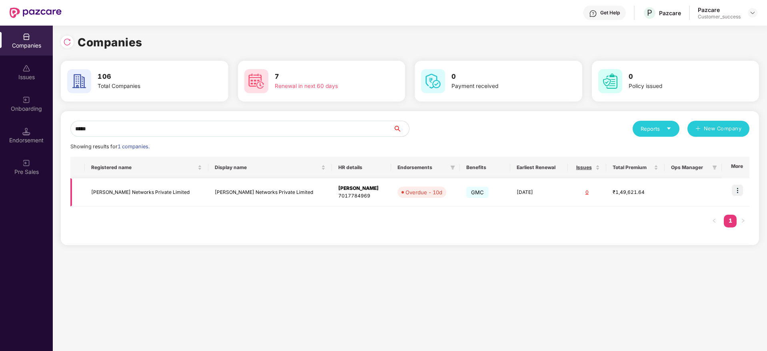
type input "*****"
click at [735, 186] on img at bounding box center [737, 190] width 11 height 11
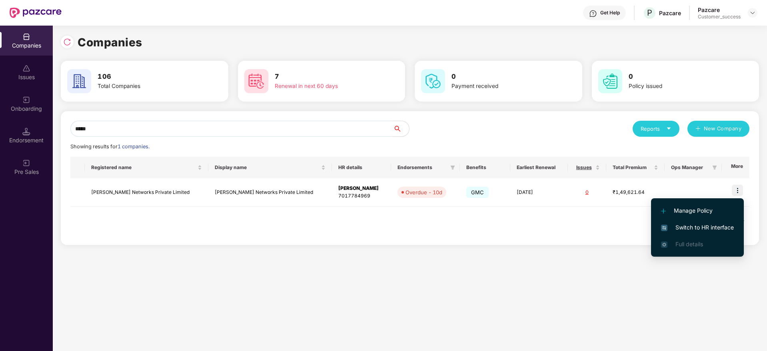
click at [697, 233] on li "Switch to HR interface" at bounding box center [697, 227] width 93 height 17
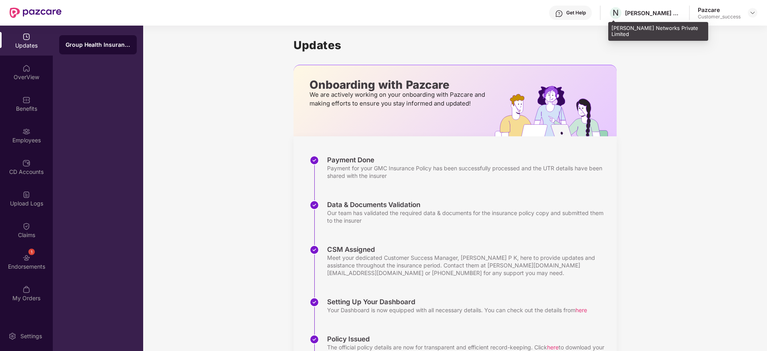
click at [656, 15] on div "Niral Networks Private Limited" at bounding box center [653, 13] width 56 height 8
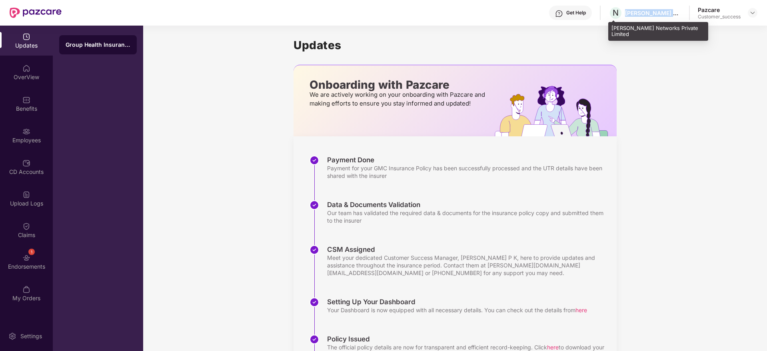
click at [656, 15] on div "Niral Networks Private Limited" at bounding box center [653, 13] width 56 height 8
click at [655, 13] on div "Niral Networks Private Limited" at bounding box center [653, 13] width 56 height 8
click at [656, 14] on div "Niral Networks Private Limited" at bounding box center [653, 13] width 56 height 8
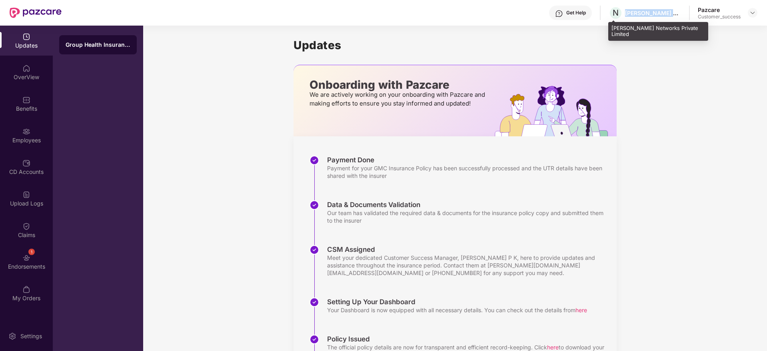
click at [656, 14] on div "Niral Networks Private Limited" at bounding box center [653, 13] width 56 height 8
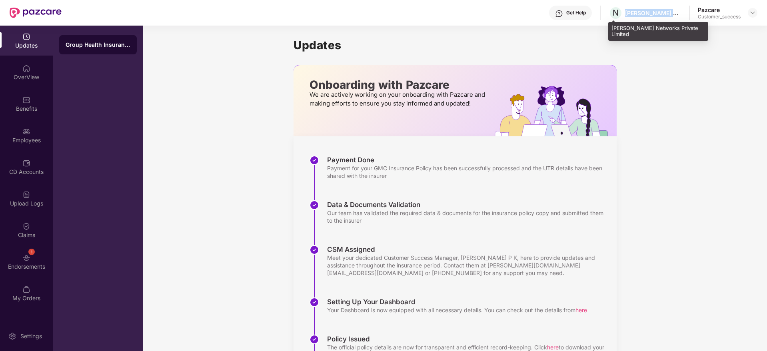
click at [656, 14] on div "Niral Networks Private Limited" at bounding box center [653, 13] width 56 height 8
copy div "Niral Networks Private Limited"
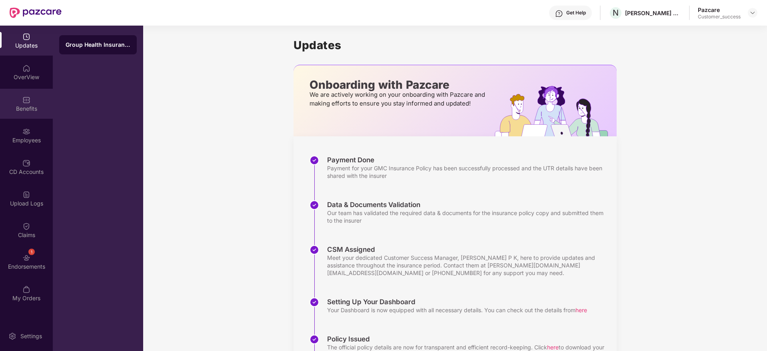
click at [0, 106] on div "Benefits" at bounding box center [26, 109] width 53 height 8
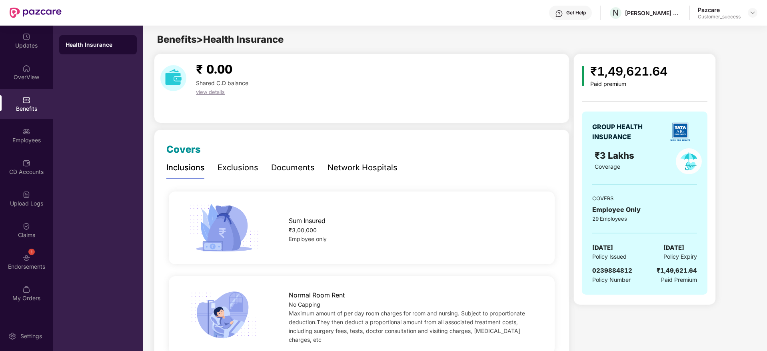
click at [616, 271] on span "0239884812" at bounding box center [612, 271] width 40 height 8
copy span "0239884812"
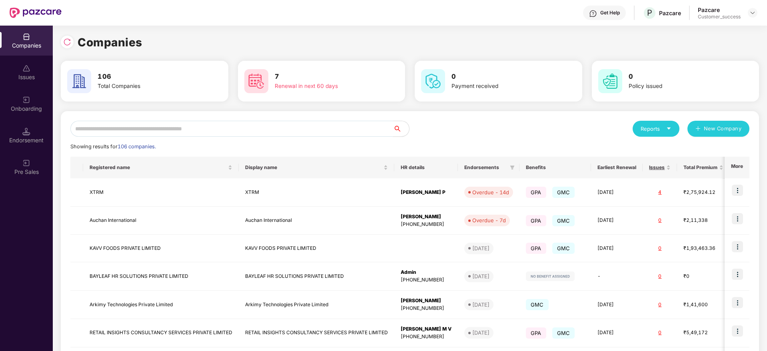
click at [144, 122] on input "text" at bounding box center [231, 129] width 323 height 16
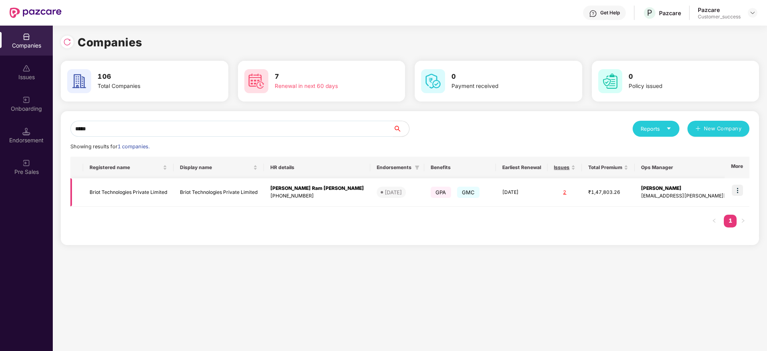
type input "*****"
click at [737, 190] on img at bounding box center [737, 190] width 11 height 11
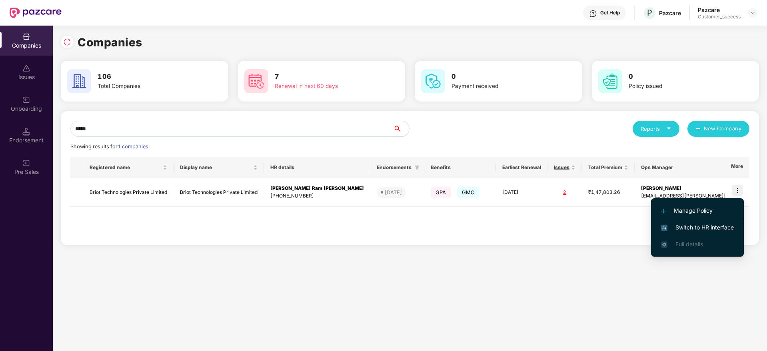
click at [685, 228] on span "Switch to HR interface" at bounding box center [697, 227] width 73 height 9
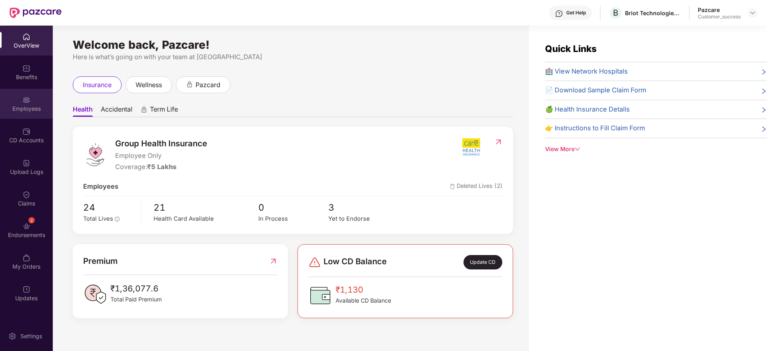
click at [29, 115] on div "Employees" at bounding box center [26, 104] width 53 height 30
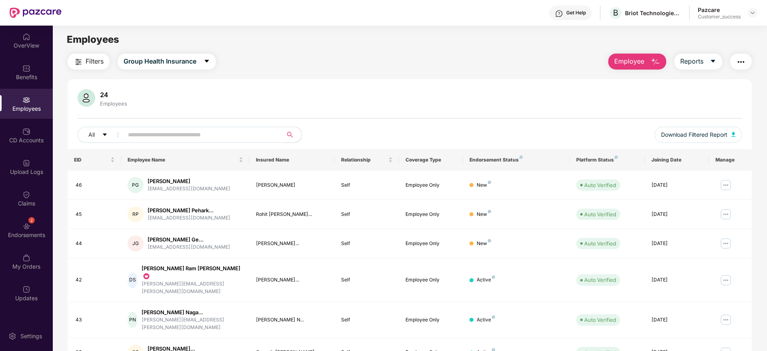
click at [157, 140] on input "text" at bounding box center [200, 135] width 144 height 12
click at [726, 242] on img at bounding box center [725, 243] width 13 height 13
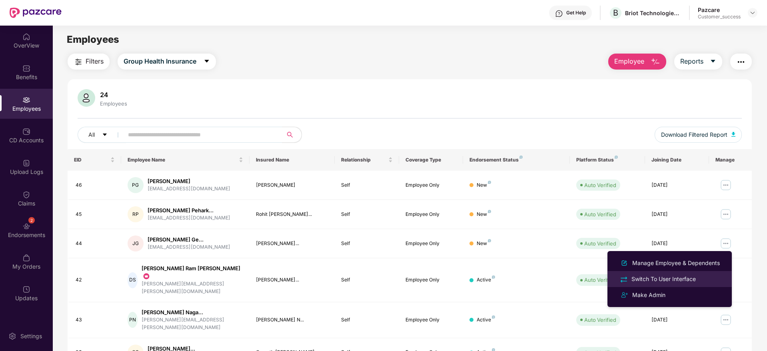
click at [677, 277] on div "Switch To User Interface" at bounding box center [664, 279] width 68 height 9
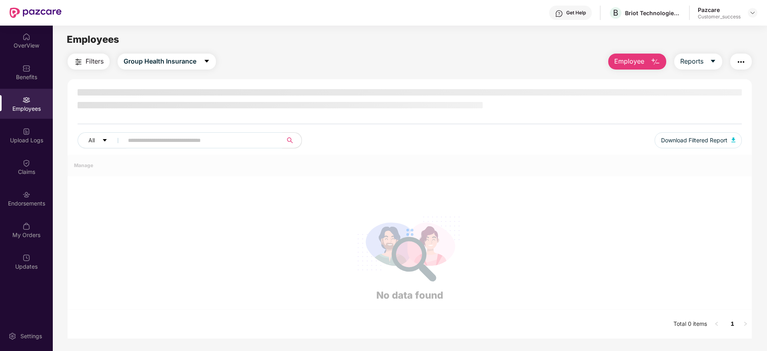
click at [172, 144] on input "text" at bounding box center [200, 140] width 144 height 12
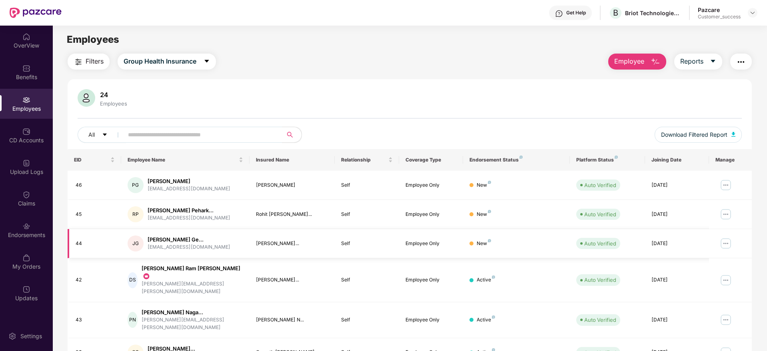
click at [729, 244] on img at bounding box center [725, 243] width 13 height 13
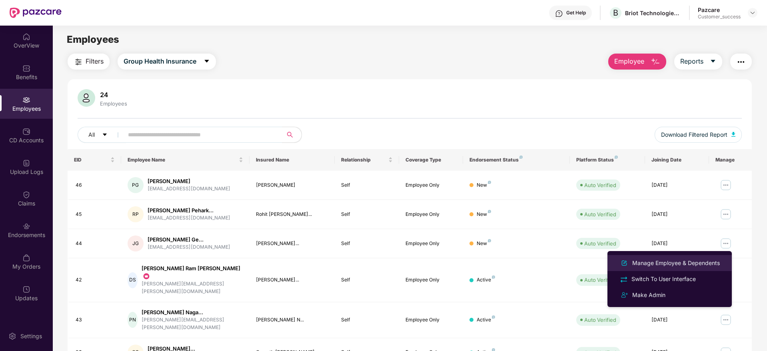
click at [678, 264] on div "Manage Employee & Dependents" at bounding box center [676, 263] width 91 height 9
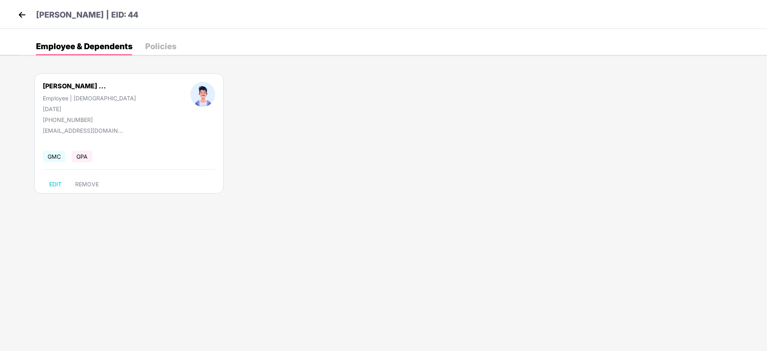
click at [24, 7] on div "Jebin Vasanthakumar Gellraj | EID: 44" at bounding box center [383, 14] width 767 height 29
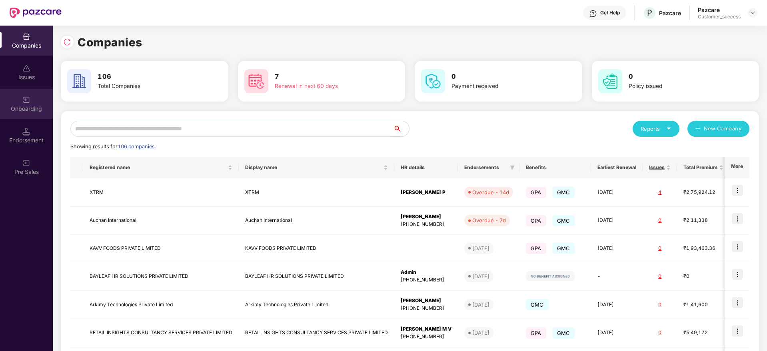
click at [30, 104] on div "Onboarding" at bounding box center [26, 104] width 53 height 30
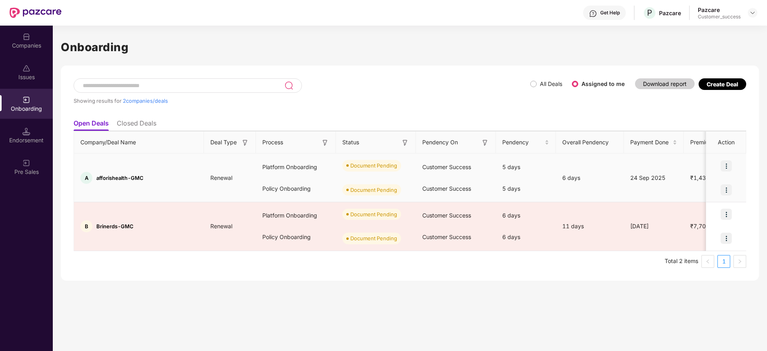
click at [727, 165] on img at bounding box center [726, 165] width 11 height 11
click at [701, 190] on span "Upload Documents" at bounding box center [689, 186] width 66 height 9
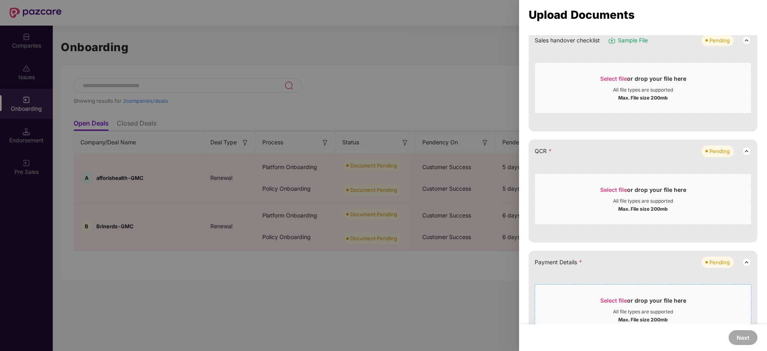
scroll to position [199, 0]
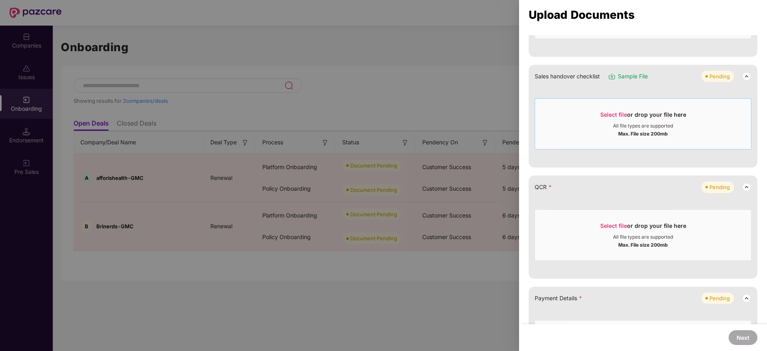
click at [611, 115] on span "Select file" at bounding box center [613, 114] width 27 height 7
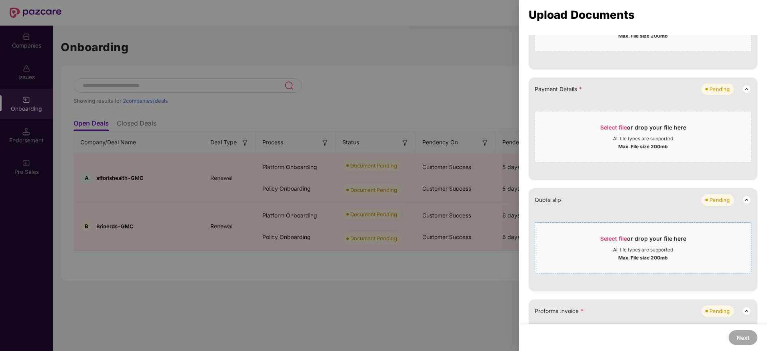
scroll to position [329, 0]
click at [599, 240] on div "Select file or drop your file here" at bounding box center [643, 240] width 216 height 12
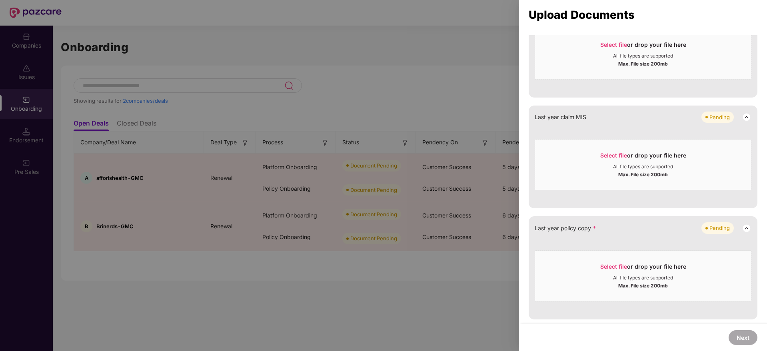
scroll to position [530, 0]
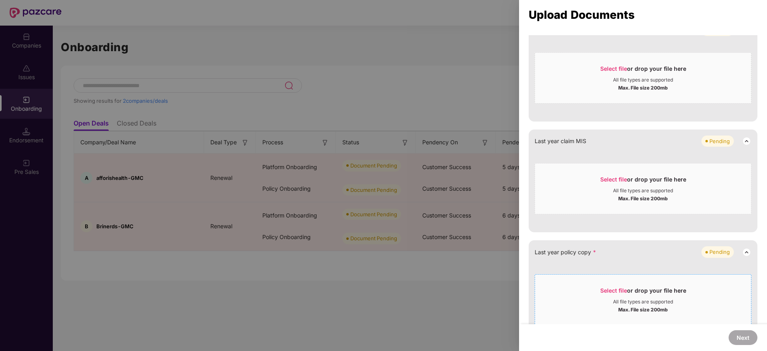
click at [605, 292] on span "Select file" at bounding box center [613, 290] width 27 height 7
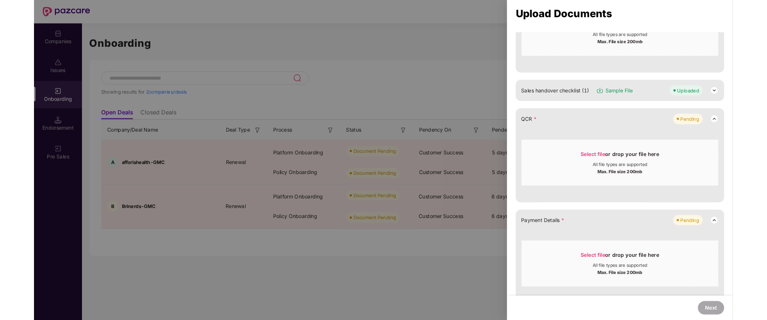
scroll to position [171, 0]
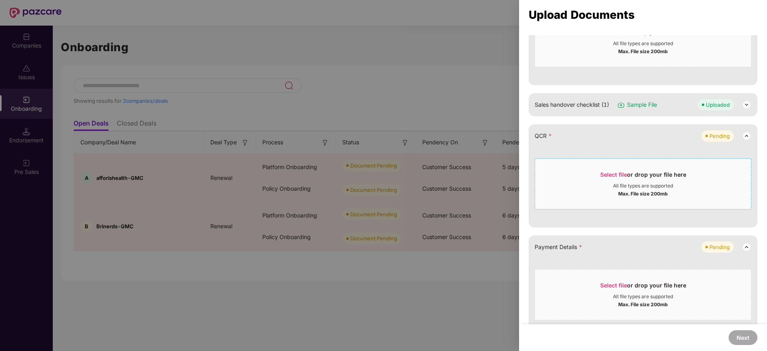
click at [611, 172] on span "Select file" at bounding box center [613, 174] width 27 height 7
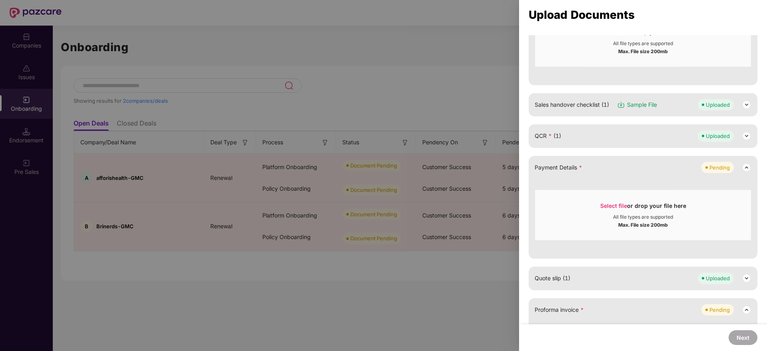
click at [117, 26] on div at bounding box center [383, 175] width 767 height 351
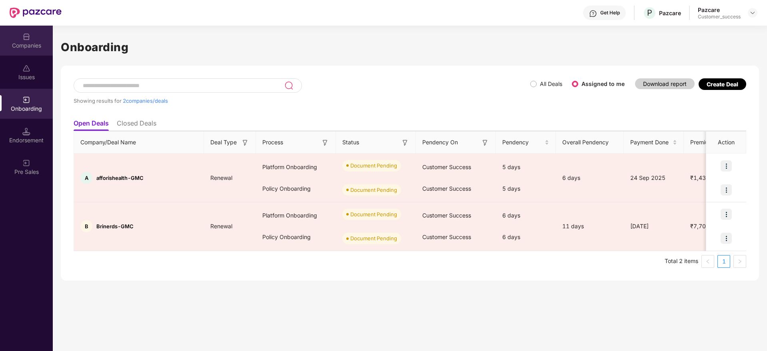
click at [23, 31] on div "Companies" at bounding box center [26, 41] width 53 height 30
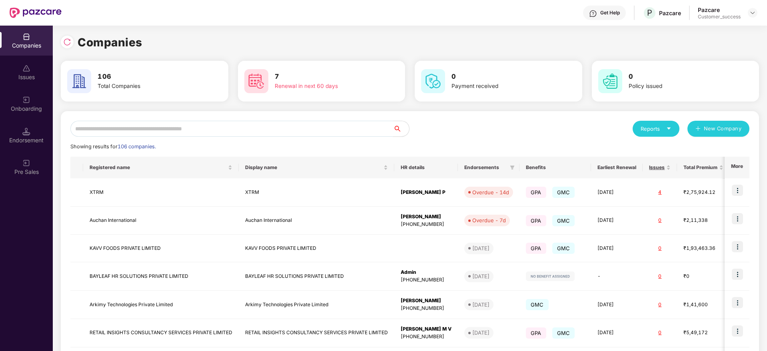
click at [109, 123] on input "text" at bounding box center [231, 129] width 323 height 16
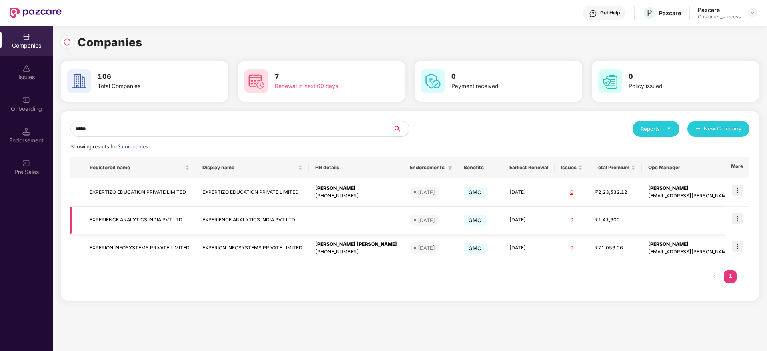
type input "*****"
click at [737, 220] on img at bounding box center [737, 218] width 11 height 11
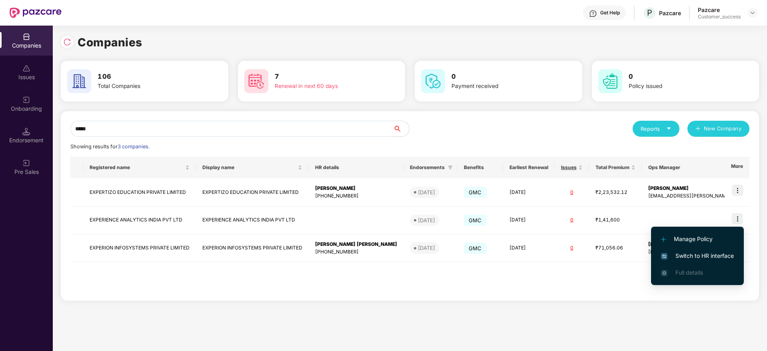
click at [716, 253] on span "Switch to HR interface" at bounding box center [697, 256] width 73 height 9
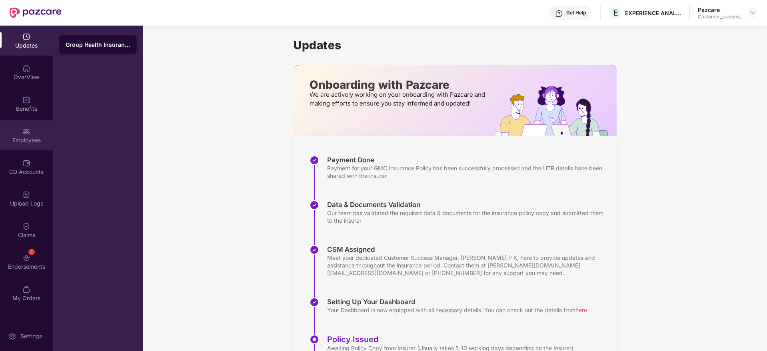
click at [49, 142] on div "Employees" at bounding box center [26, 140] width 53 height 8
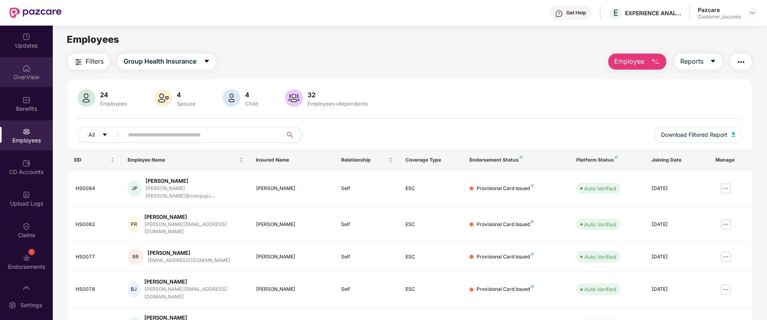
click at [22, 65] on img at bounding box center [26, 68] width 8 height 8
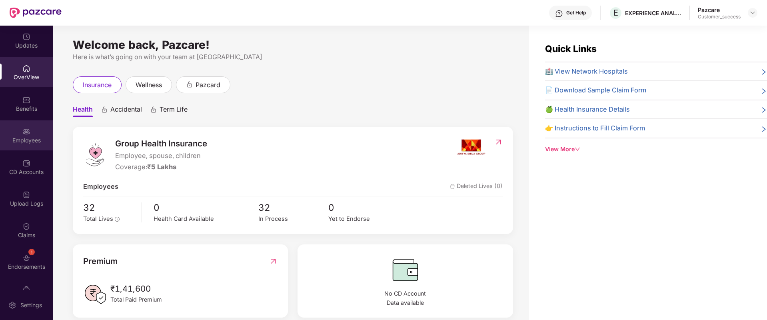
click at [26, 137] on div "Employees" at bounding box center [26, 140] width 53 height 8
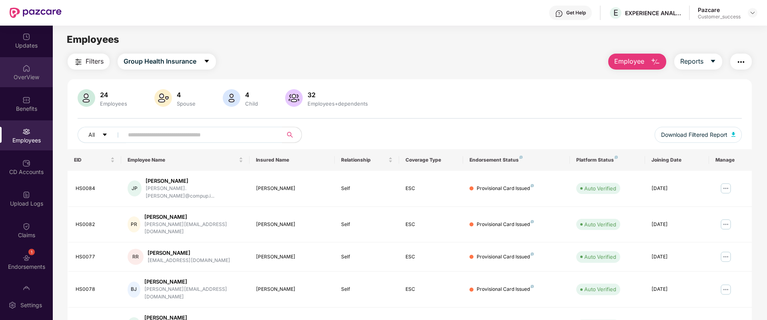
click at [37, 77] on div "OverView" at bounding box center [26, 77] width 53 height 8
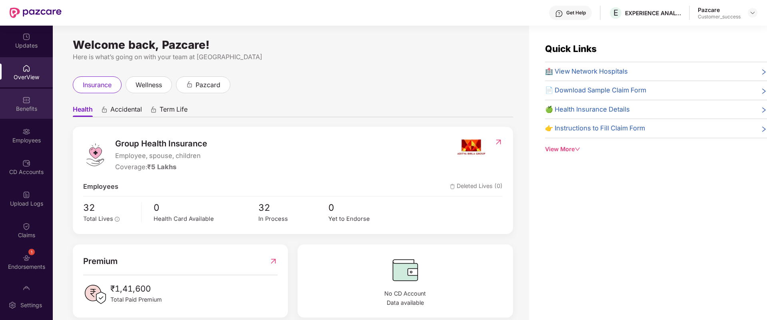
click at [25, 107] on div "Benefits" at bounding box center [26, 109] width 53 height 8
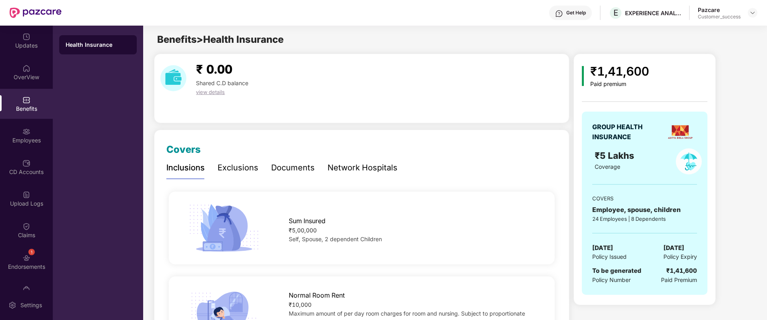
click at [582, 19] on div "Get Help" at bounding box center [570, 13] width 43 height 14
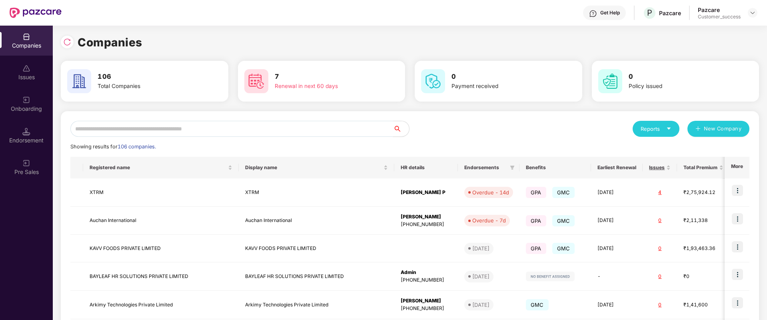
click at [329, 130] on input "text" at bounding box center [231, 129] width 323 height 16
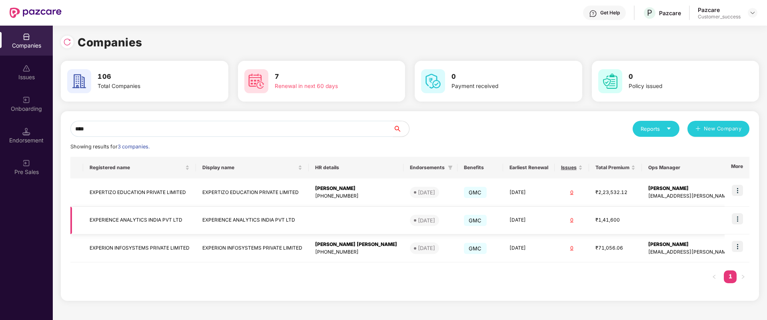
type input "****"
click at [742, 226] on td at bounding box center [737, 221] width 25 height 28
click at [740, 222] on img at bounding box center [737, 218] width 11 height 11
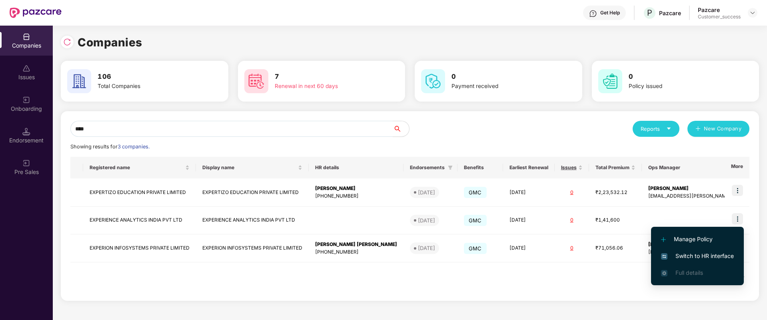
click at [710, 253] on span "Switch to HR interface" at bounding box center [697, 256] width 73 height 9
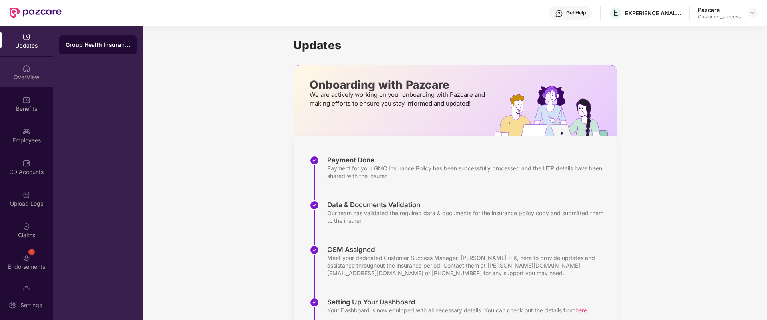
click at [24, 82] on div "OverView" at bounding box center [26, 72] width 53 height 30
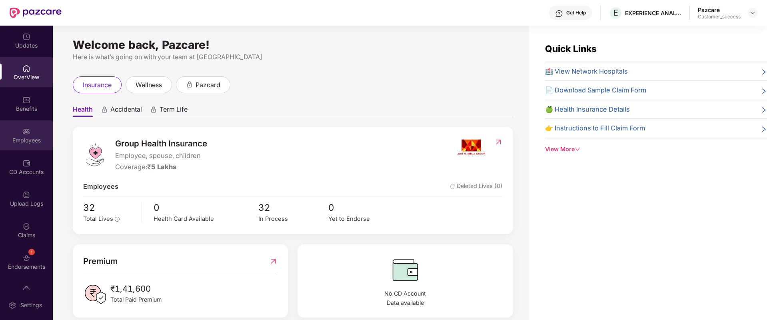
click at [28, 123] on div "Employees" at bounding box center [26, 135] width 53 height 30
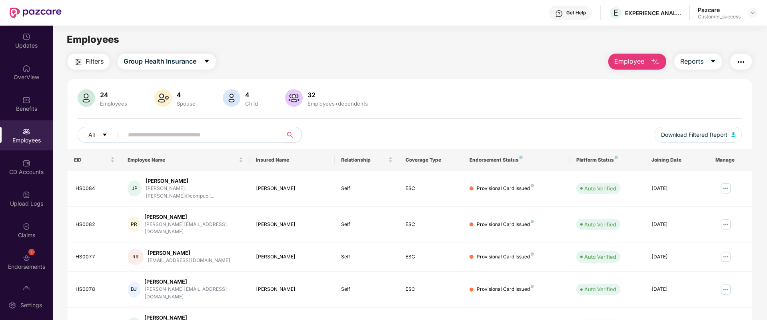
click at [159, 129] on input "text" at bounding box center [200, 135] width 144 height 12
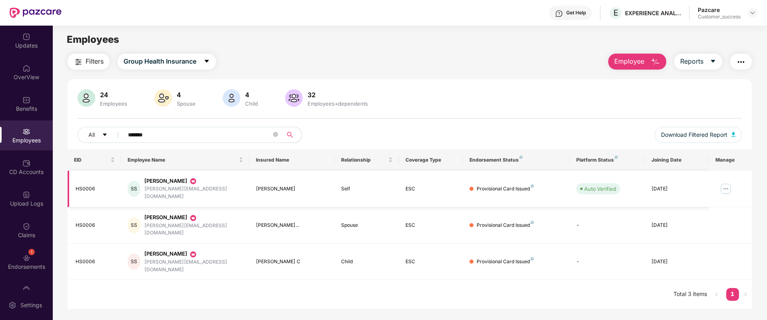
type input "*******"
click at [720, 186] on img at bounding box center [725, 188] width 13 height 13
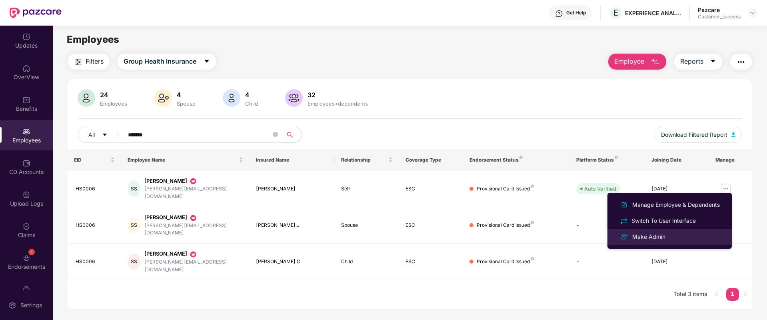
click at [669, 237] on div "Make Admin" at bounding box center [670, 237] width 104 height 10
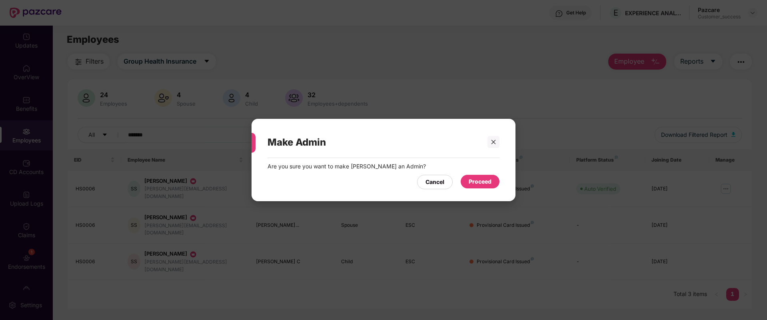
click at [468, 187] on div "Proceed" at bounding box center [480, 182] width 39 height 14
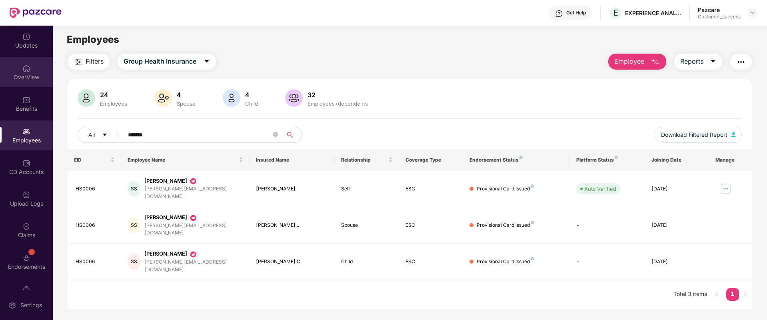
click at [34, 76] on div "OverView" at bounding box center [26, 77] width 53 height 8
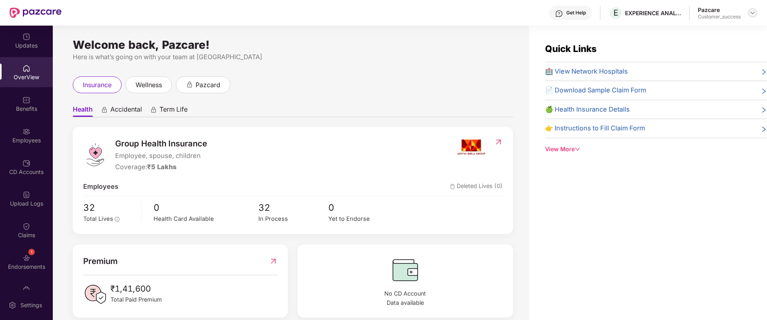
click at [751, 13] on img at bounding box center [752, 13] width 6 height 6
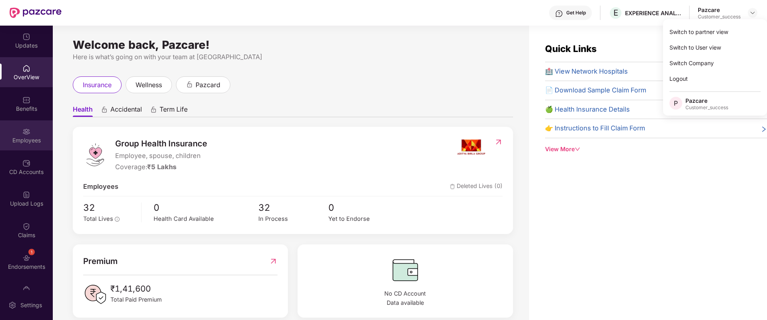
click at [15, 144] on div "Employees" at bounding box center [26, 135] width 53 height 30
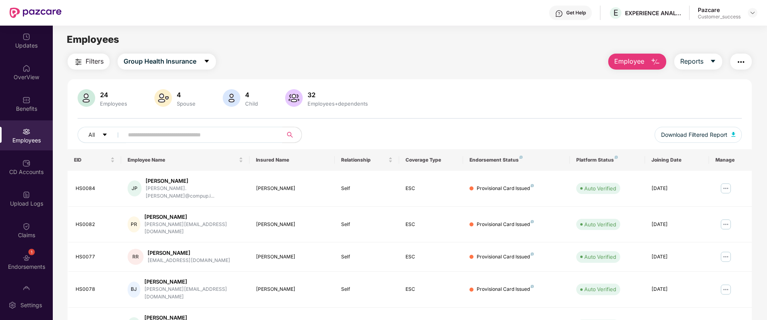
click at [168, 138] on input "text" at bounding box center [200, 135] width 144 height 12
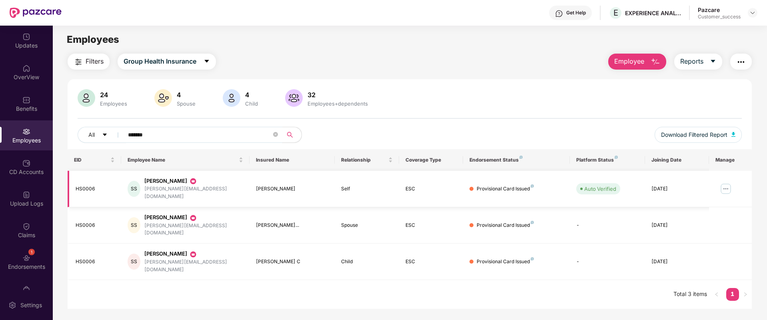
type input "*******"
click at [725, 184] on img at bounding box center [725, 188] width 13 height 13
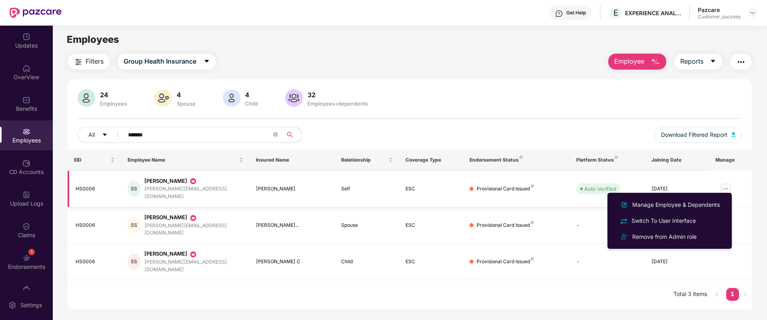
click at [726, 185] on img at bounding box center [725, 188] width 13 height 13
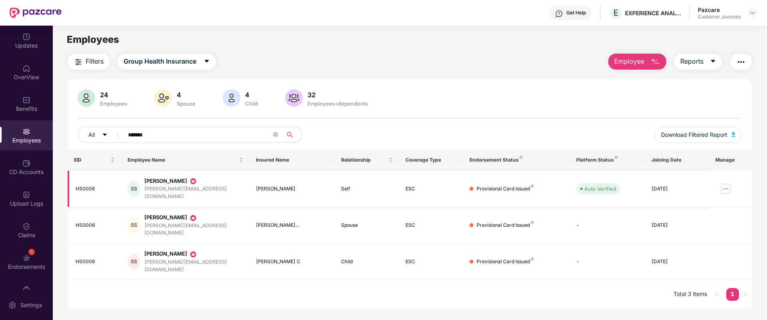
click at [725, 184] on img at bounding box center [725, 188] width 13 height 13
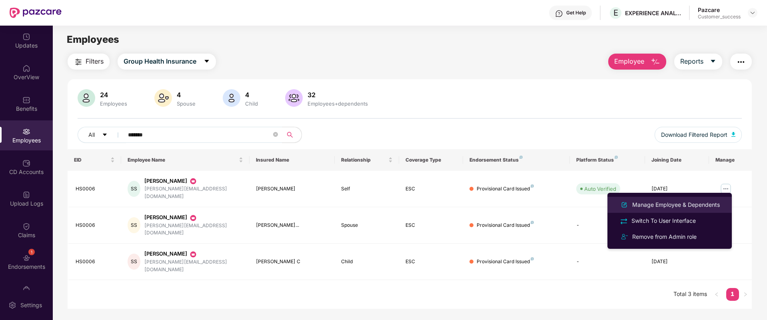
click at [677, 204] on div "Manage Employee & Dependents" at bounding box center [676, 204] width 91 height 9
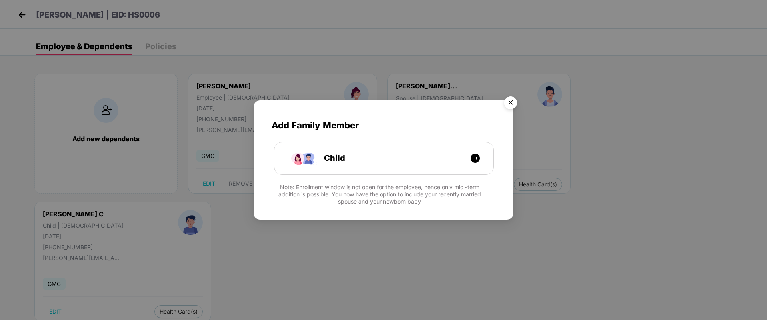
click at [514, 98] on img "Close" at bounding box center [510, 104] width 22 height 22
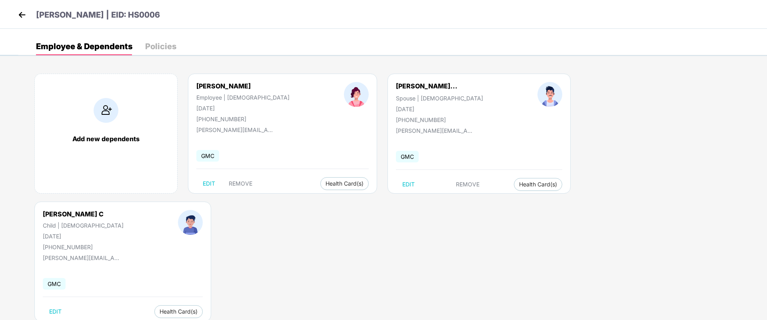
click at [26, 10] on img at bounding box center [22, 15] width 12 height 12
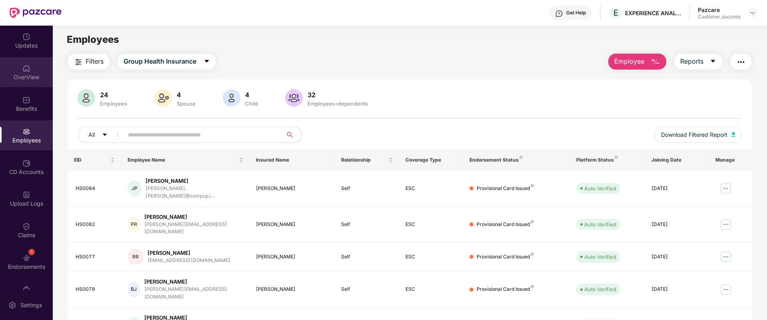
click at [31, 63] on div "OverView" at bounding box center [26, 72] width 53 height 30
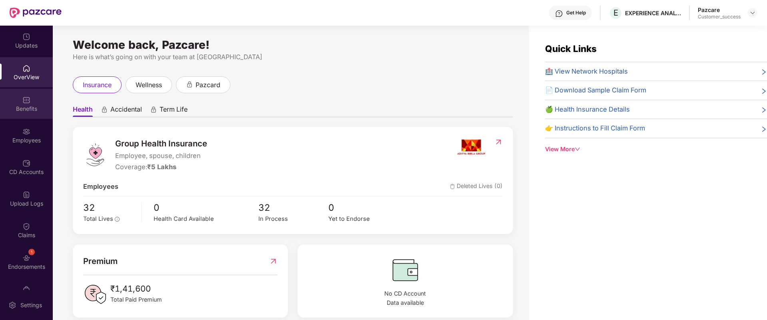
click at [26, 104] on img at bounding box center [26, 100] width 8 height 8
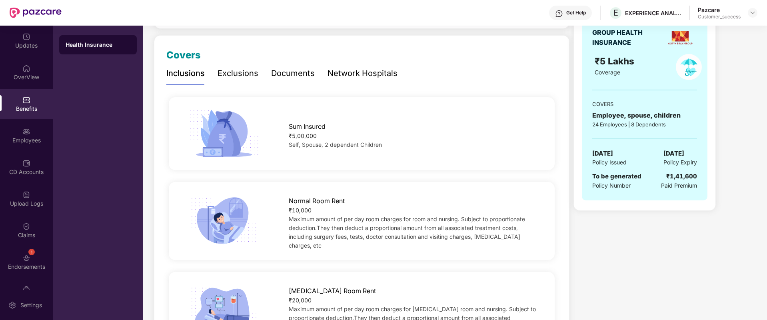
scroll to position [0, 0]
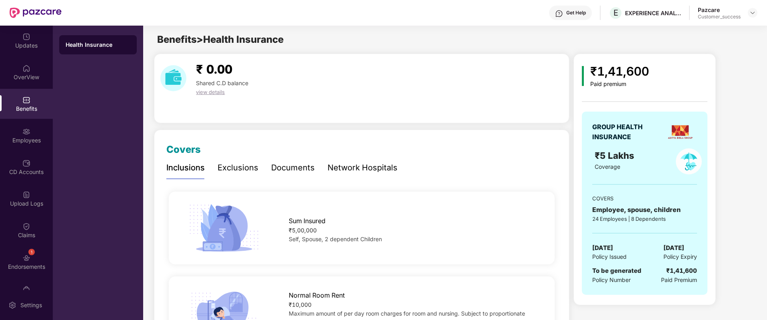
click at [293, 170] on div "Documents" at bounding box center [293, 168] width 44 height 12
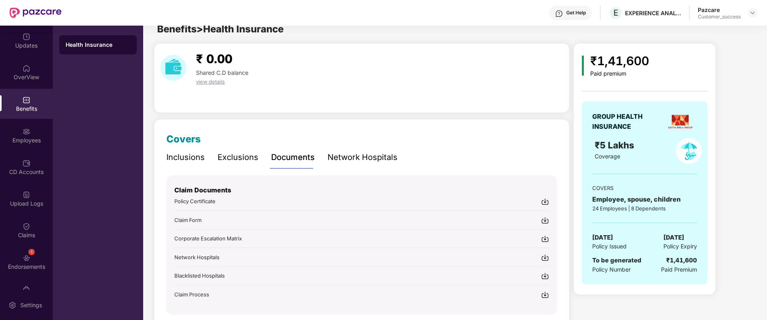
scroll to position [42, 0]
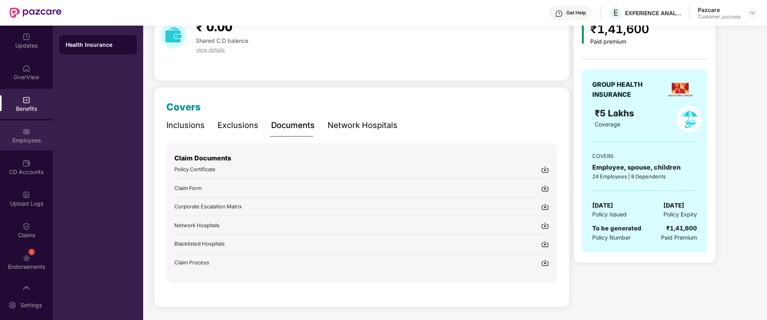
click at [40, 134] on div "Employees" at bounding box center [26, 135] width 53 height 30
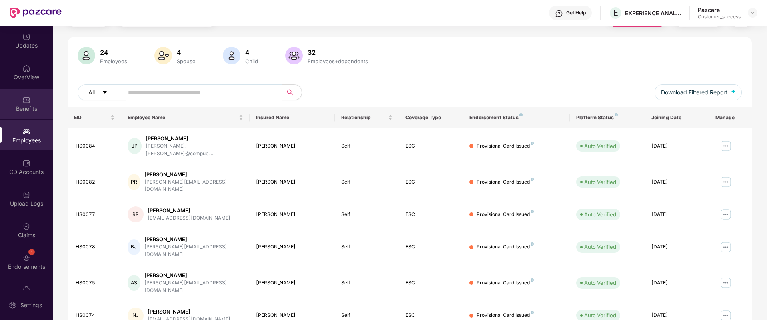
click at [28, 94] on div "Benefits" at bounding box center [26, 104] width 53 height 30
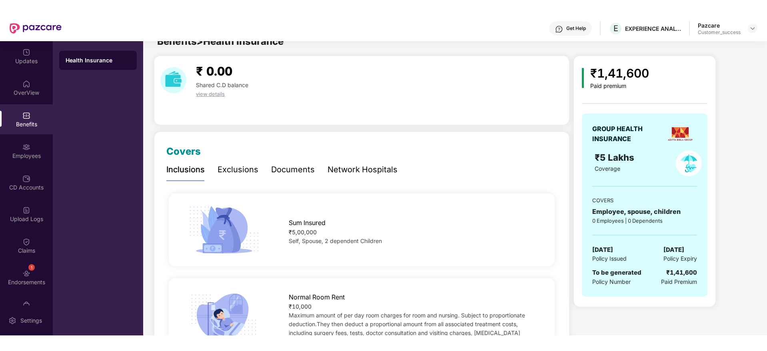
scroll to position [0, 0]
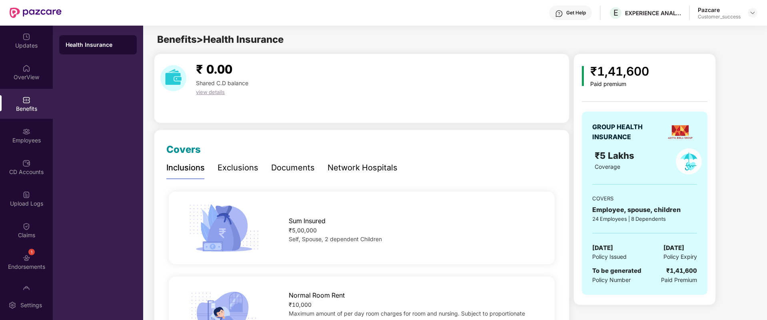
click at [351, 165] on div "Network Hospitals" at bounding box center [362, 168] width 70 height 12
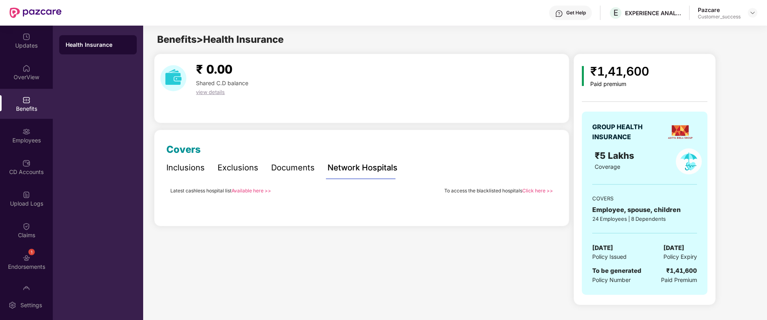
click at [254, 192] on link "Available here >>" at bounding box center [252, 191] width 40 height 6
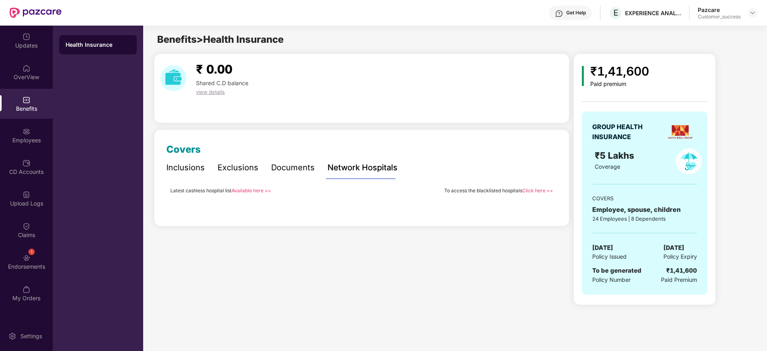
click at [184, 173] on div "Inclusions" at bounding box center [185, 168] width 38 height 12
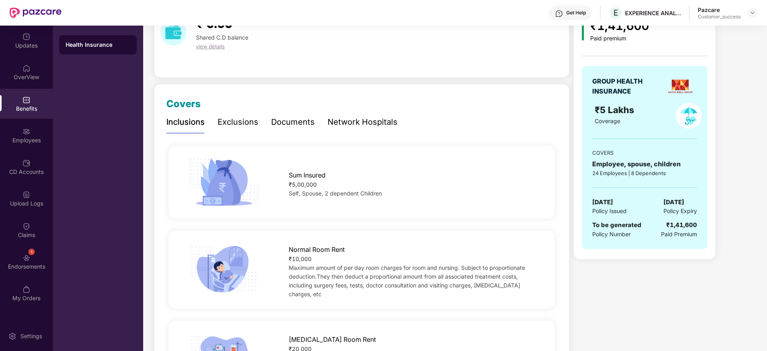
scroll to position [45, 0]
click at [222, 122] on div "Exclusions" at bounding box center [238, 122] width 41 height 12
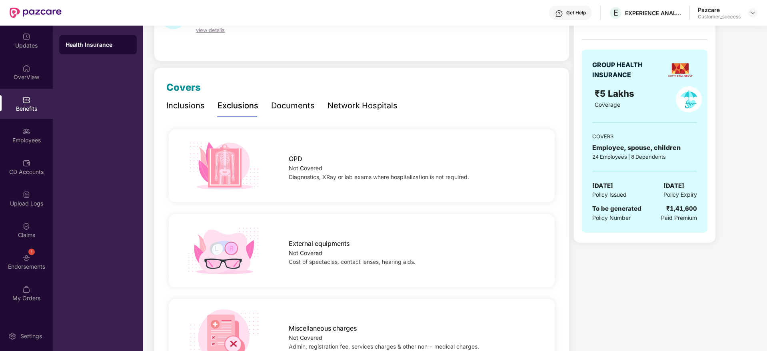
scroll to position [72, 0]
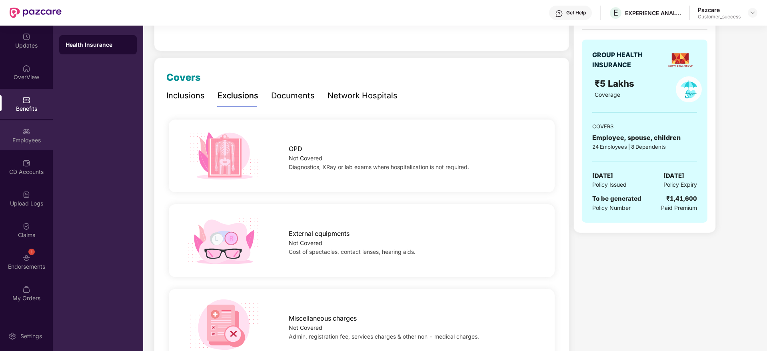
click at [40, 138] on div "Employees" at bounding box center [26, 140] width 53 height 8
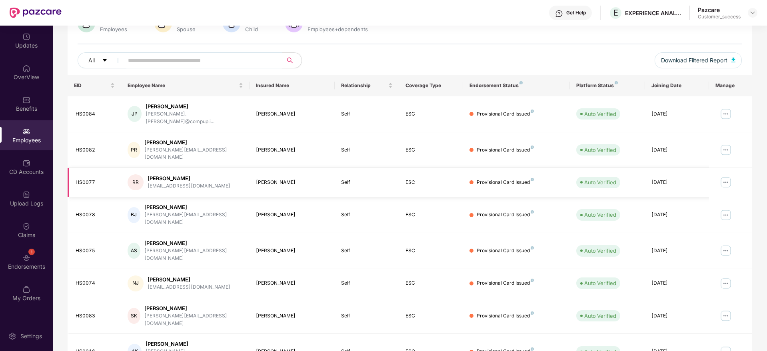
scroll to position [0, 0]
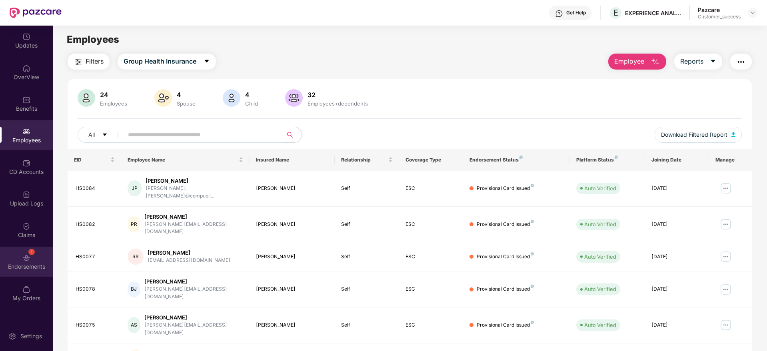
click at [37, 270] on div "1 Endorsements" at bounding box center [26, 262] width 53 height 30
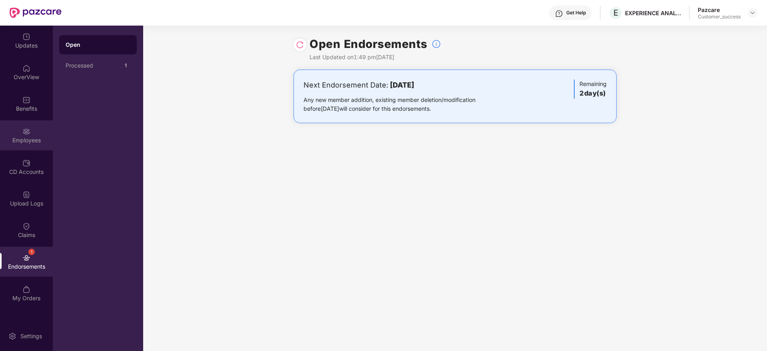
click at [44, 132] on div "Employees" at bounding box center [26, 135] width 53 height 30
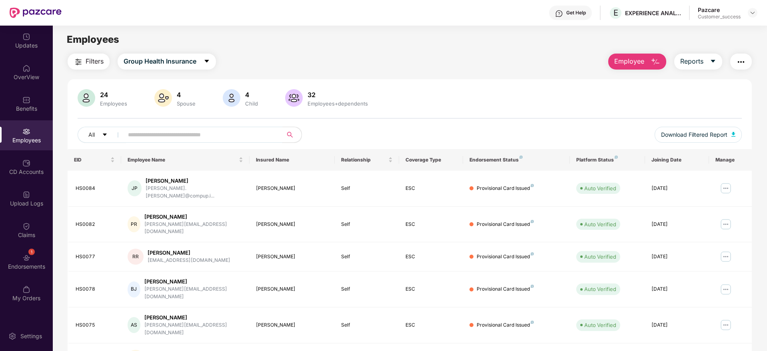
click at [162, 140] on input "text" at bounding box center [200, 135] width 144 height 12
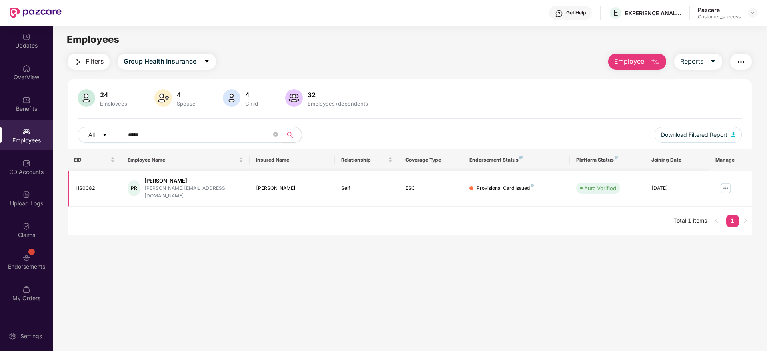
type input "*****"
click at [723, 184] on img at bounding box center [725, 188] width 13 height 13
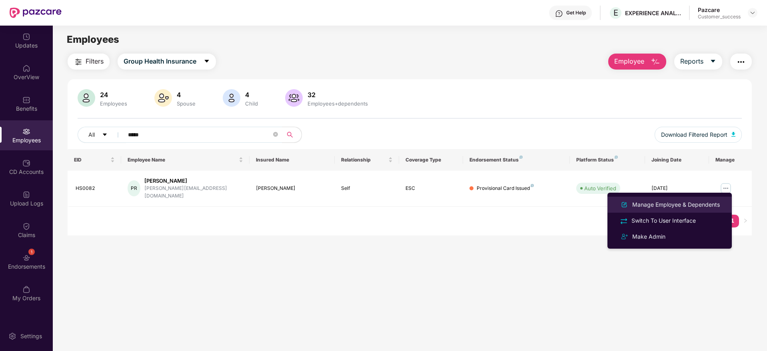
click at [644, 208] on div "Manage Employee & Dependents" at bounding box center [676, 204] width 91 height 9
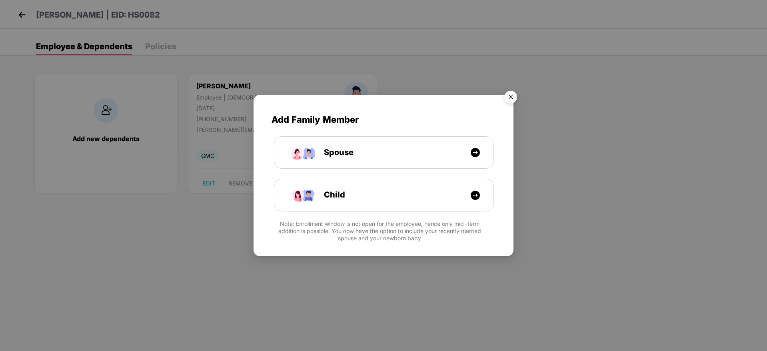
click at [511, 99] on img "Close" at bounding box center [510, 98] width 22 height 22
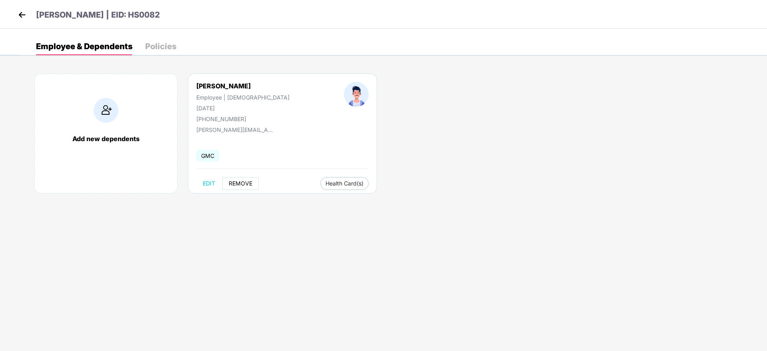
click at [239, 185] on span "REMOVE" at bounding box center [241, 183] width 24 height 6
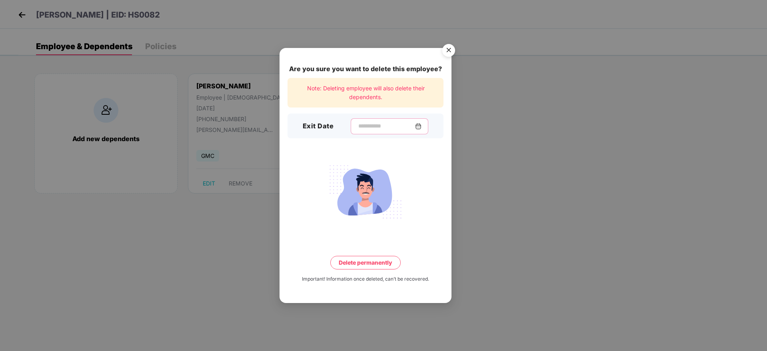
click at [385, 128] on input at bounding box center [386, 126] width 58 height 8
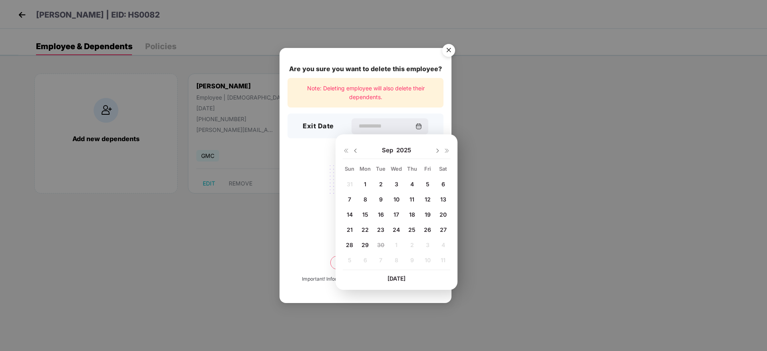
click at [429, 216] on span "19" at bounding box center [428, 214] width 6 height 7
type input "**********"
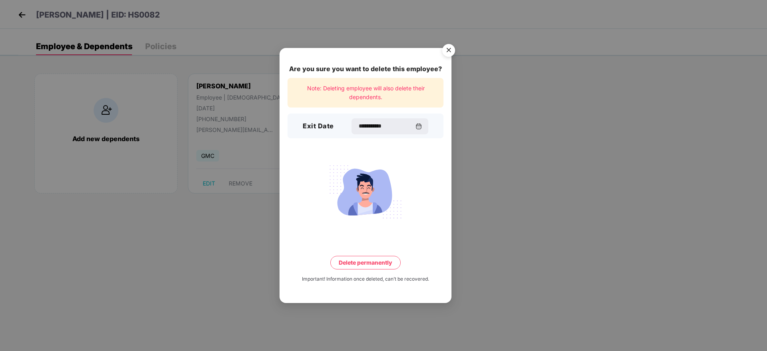
click at [356, 262] on button "Delete permanently" at bounding box center [365, 263] width 70 height 14
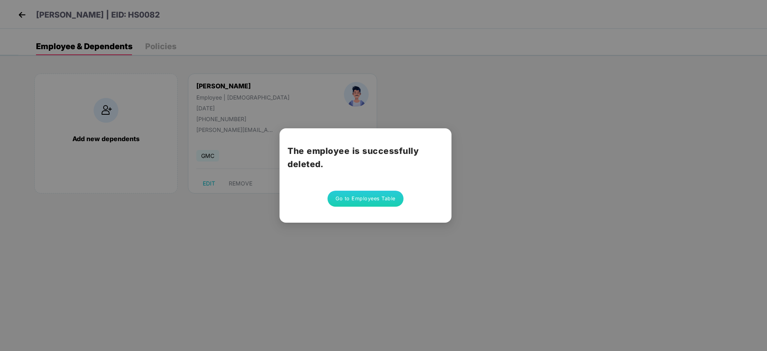
click at [15, 14] on div "The employee is successfully deleted. Go to Employees Table" at bounding box center [383, 175] width 767 height 351
click at [27, 12] on div "The employee is successfully deleted. Go to Employees Table" at bounding box center [383, 175] width 767 height 351
click at [182, 116] on div "The employee is successfully deleted. Go to Employees Table" at bounding box center [383, 175] width 767 height 351
click at [18, 14] on div "The employee is successfully deleted. Go to Employees Table" at bounding box center [383, 175] width 767 height 351
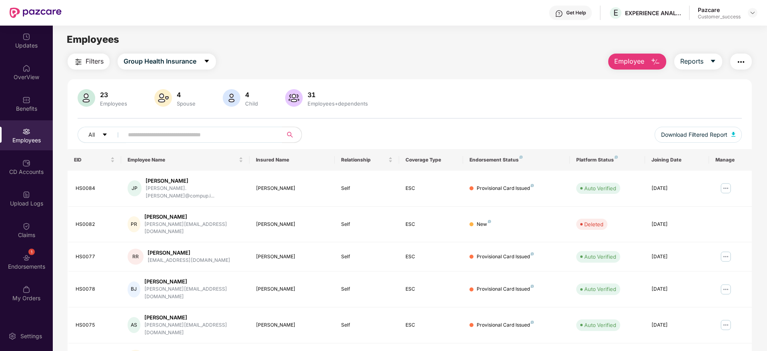
click at [26, 254] on img at bounding box center [26, 258] width 8 height 8
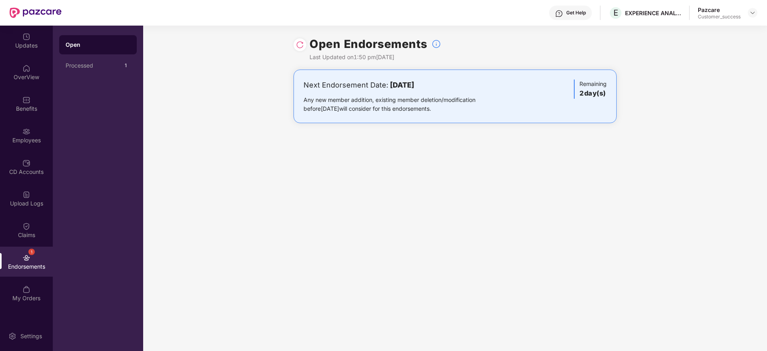
click at [299, 45] on img at bounding box center [300, 45] width 8 height 8
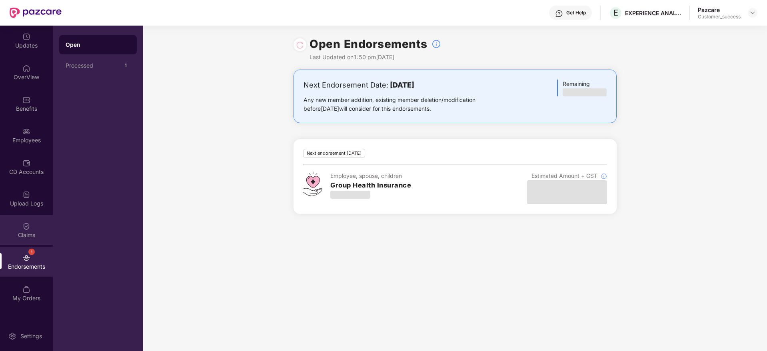
click at [27, 226] on img at bounding box center [26, 226] width 8 height 8
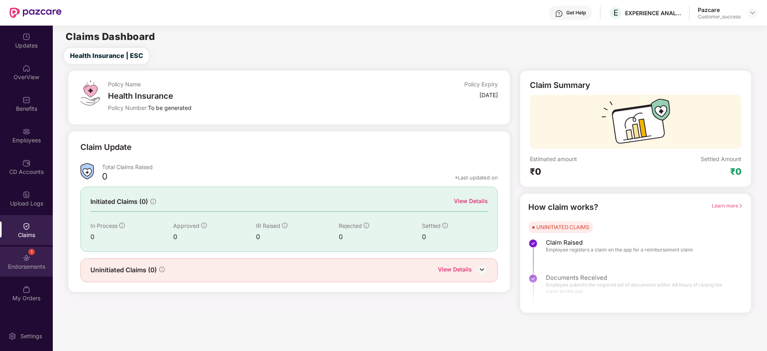
click at [43, 263] on div "Endorsements" at bounding box center [26, 267] width 53 height 8
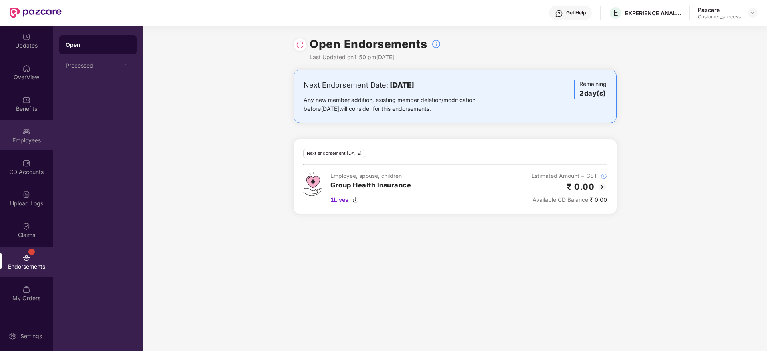
click at [35, 138] on div "Employees" at bounding box center [26, 140] width 53 height 8
